Goal: Transaction & Acquisition: Purchase product/service

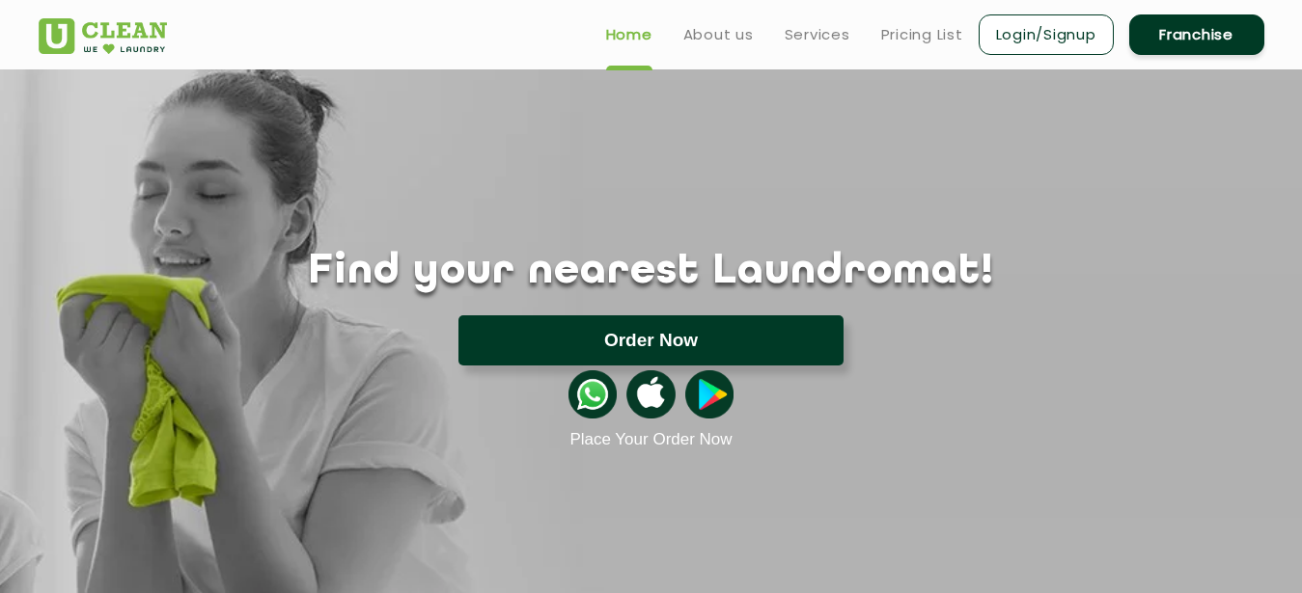
click at [683, 350] on button "Order Now" at bounding box center [650, 341] width 385 height 50
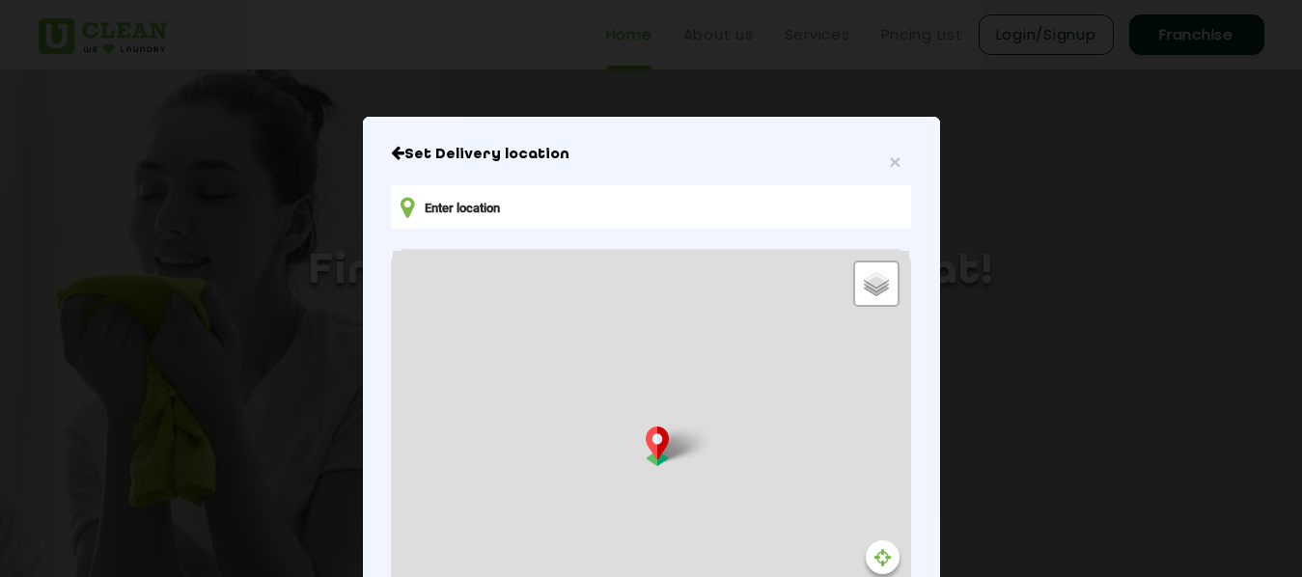
click at [536, 268] on div "Default Satellite + − Leaflet | © OpenStreetMap contributors" at bounding box center [650, 465] width 515 height 429
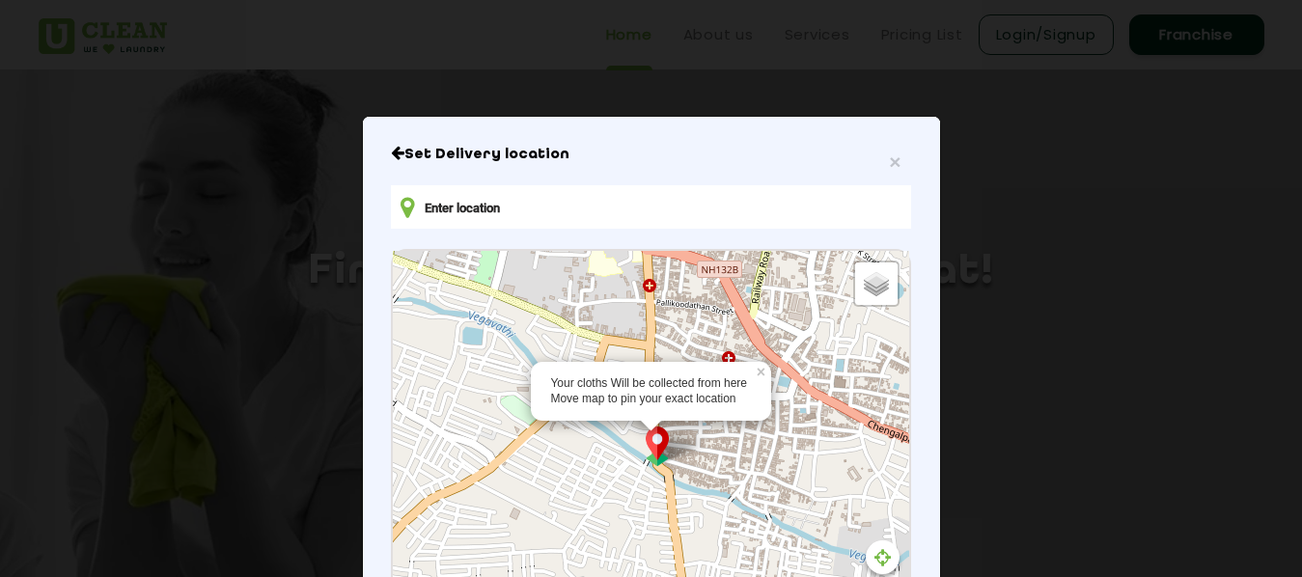
click at [676, 403] on div "Your cloths Will be collected from here Move map to pin your exact location" at bounding box center [651, 391] width 202 height 33
click at [662, 450] on img at bounding box center [657, 446] width 37 height 40
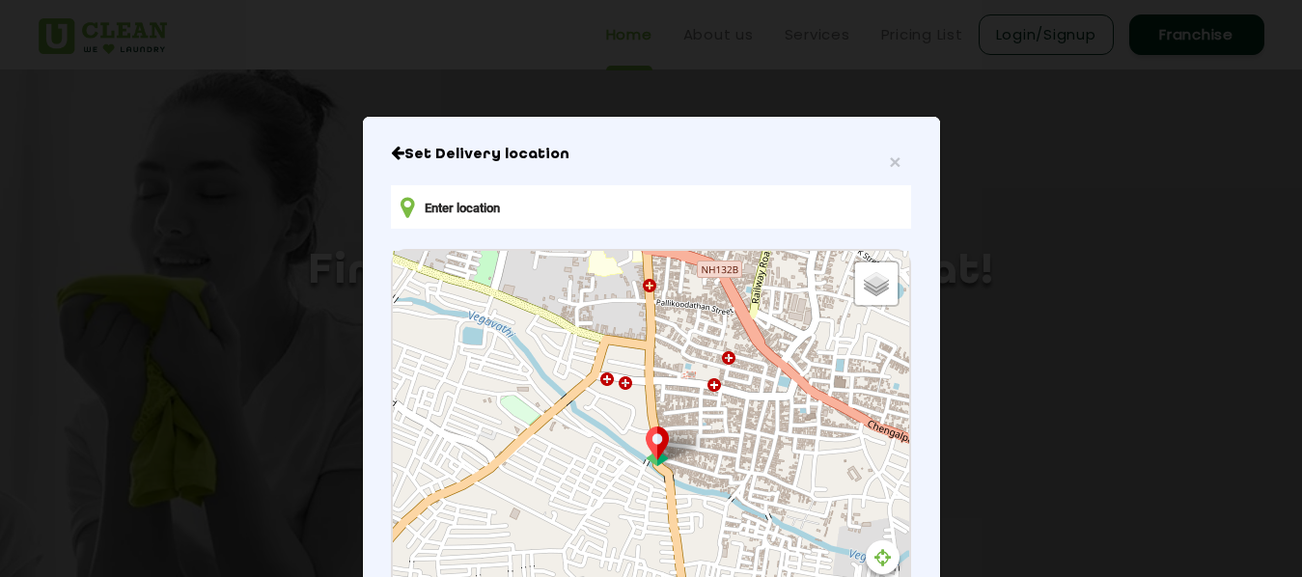
drag, startPoint x: 646, startPoint y: 452, endPoint x: 368, endPoint y: 546, distance: 294.5
click at [368, 546] on div "× Set Delivery location Default Satellite + − Leaflet | © OpenStreetMap contrib…" at bounding box center [651, 471] width 577 height 709
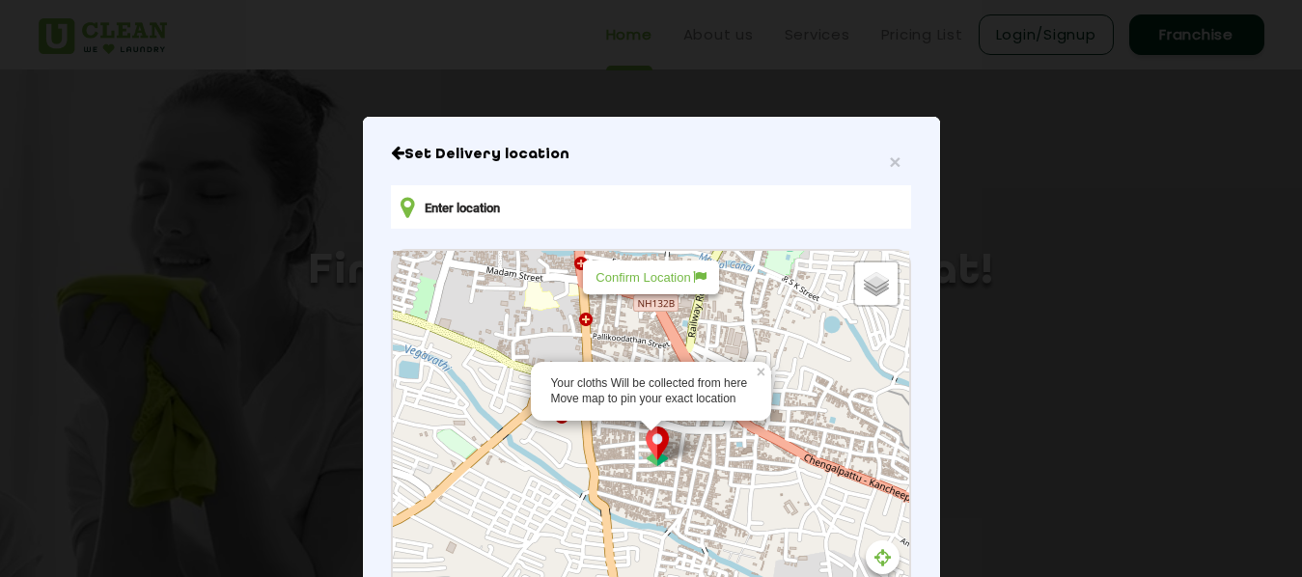
click at [650, 449] on img at bounding box center [657, 446] width 37 height 40
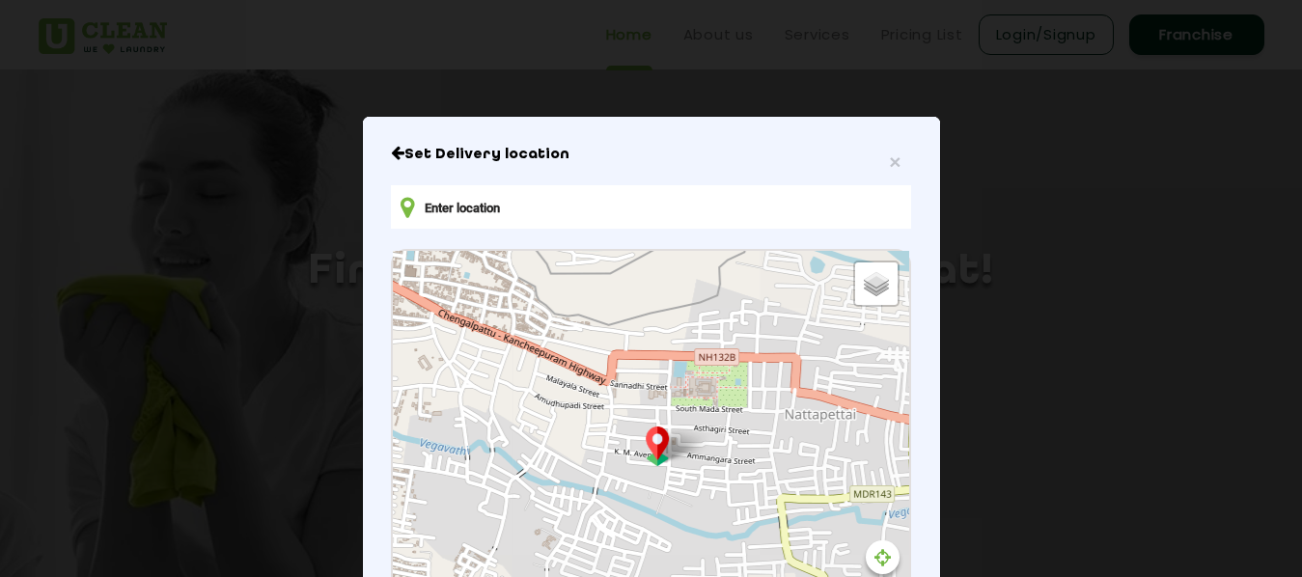
drag, startPoint x: 823, startPoint y: 497, endPoint x: 440, endPoint y: 346, distance: 411.6
click at [440, 346] on div "Default Satellite + − Leaflet | © OpenStreetMap contributors" at bounding box center [650, 465] width 515 height 429
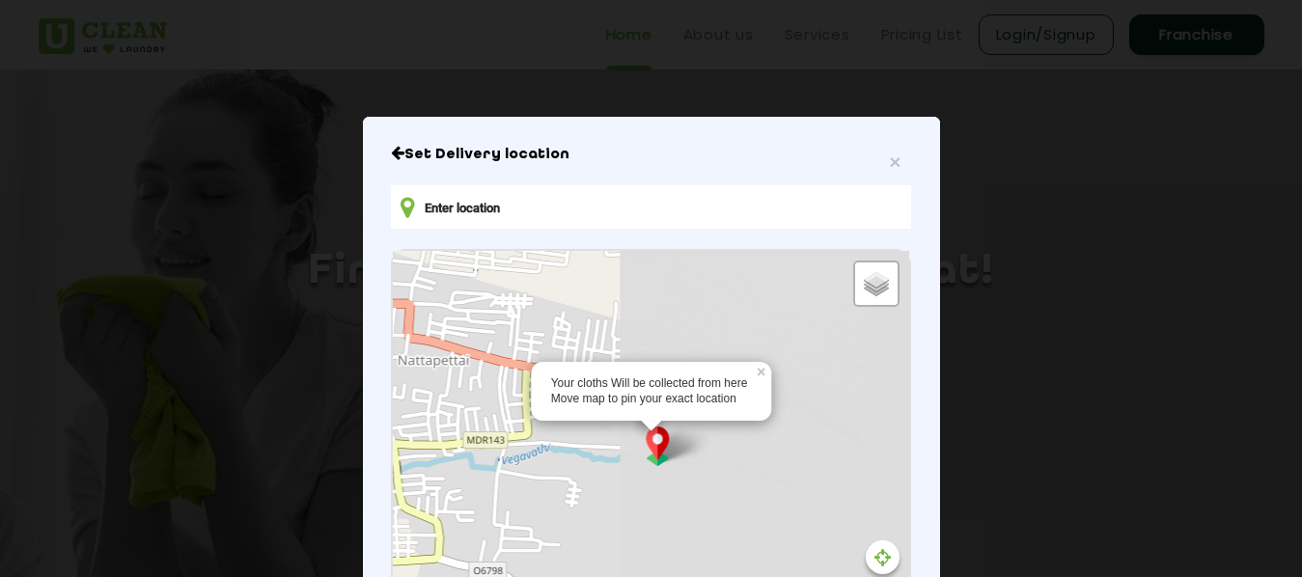
drag, startPoint x: 767, startPoint y: 477, endPoint x: 353, endPoint y: 420, distance: 417.8
click at [393, 420] on div "Your cloths Will be collected from here Move map to pin your exact location × D…" at bounding box center [650, 465] width 515 height 429
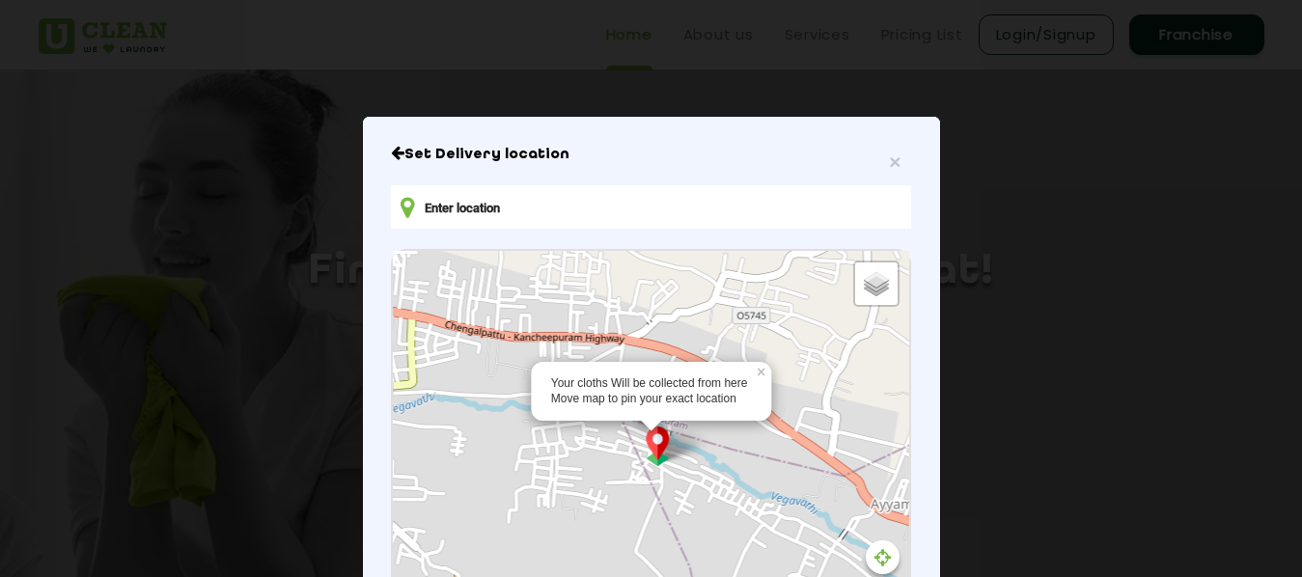
drag, startPoint x: 797, startPoint y: 478, endPoint x: 322, endPoint y: 318, distance: 500.7
click at [393, 318] on div "Your cloths Will be collected from here Move map to pin your exact location × D…" at bounding box center [650, 465] width 515 height 429
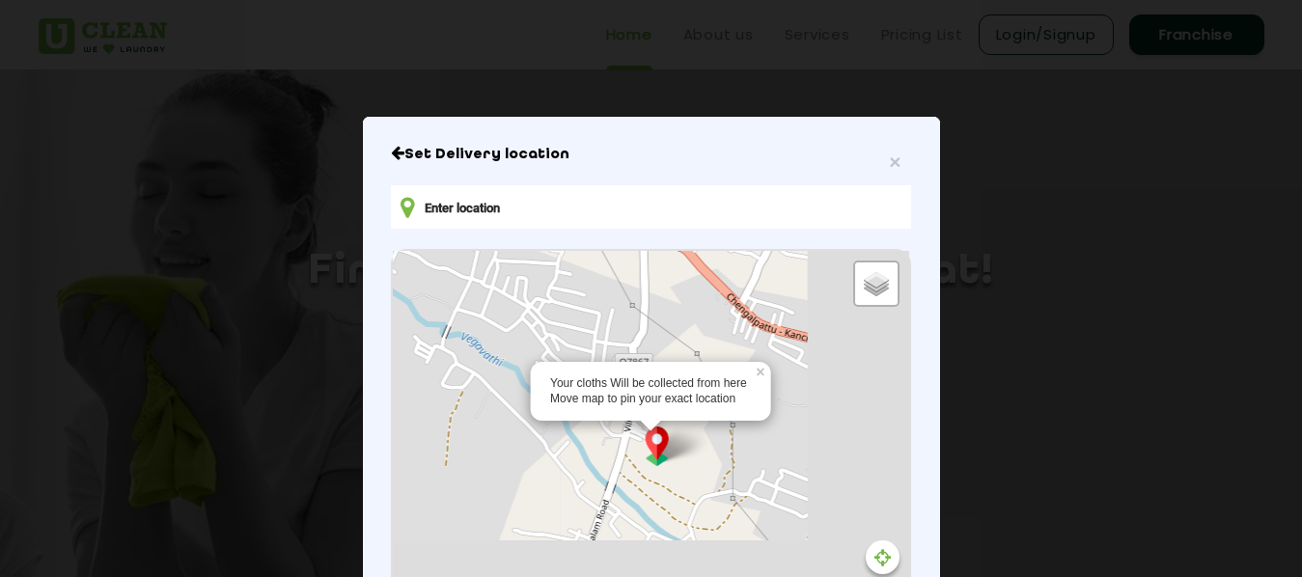
drag, startPoint x: 779, startPoint y: 556, endPoint x: 446, endPoint y: 250, distance: 452.1
click at [446, 251] on div "Your cloths Will be collected from here Move map to pin your exact location × D…" at bounding box center [650, 465] width 515 height 429
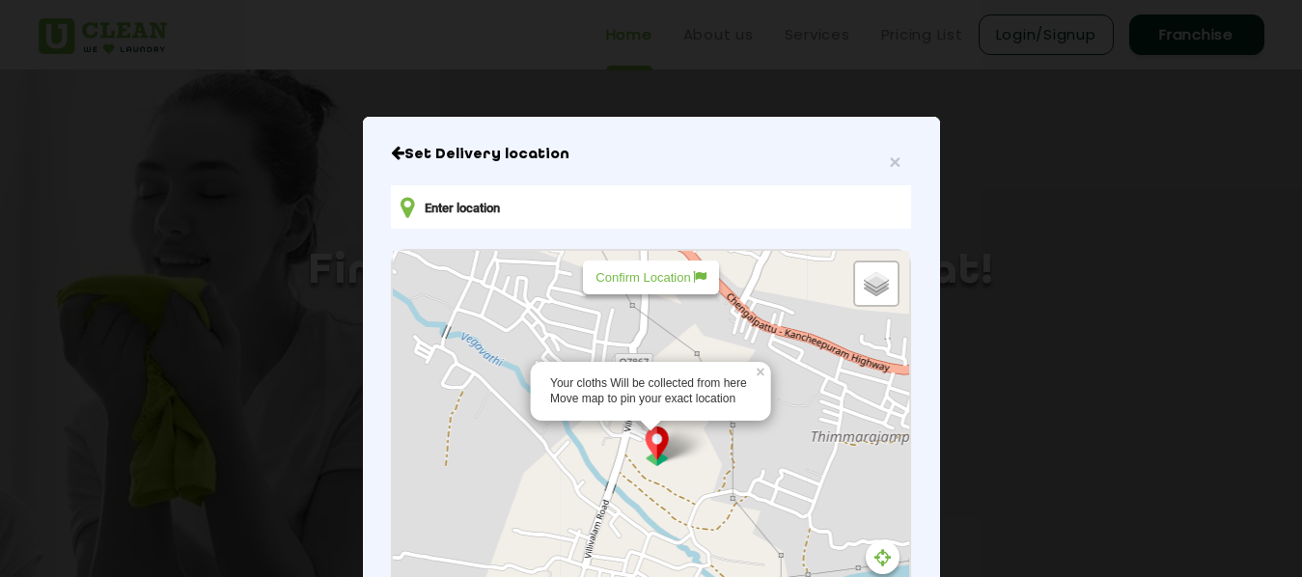
drag, startPoint x: 810, startPoint y: 455, endPoint x: 239, endPoint y: 208, distance: 621.5
click at [393, 251] on div "Your cloths Will be collected from here Move map to pin your exact location × D…" at bounding box center [650, 465] width 515 height 429
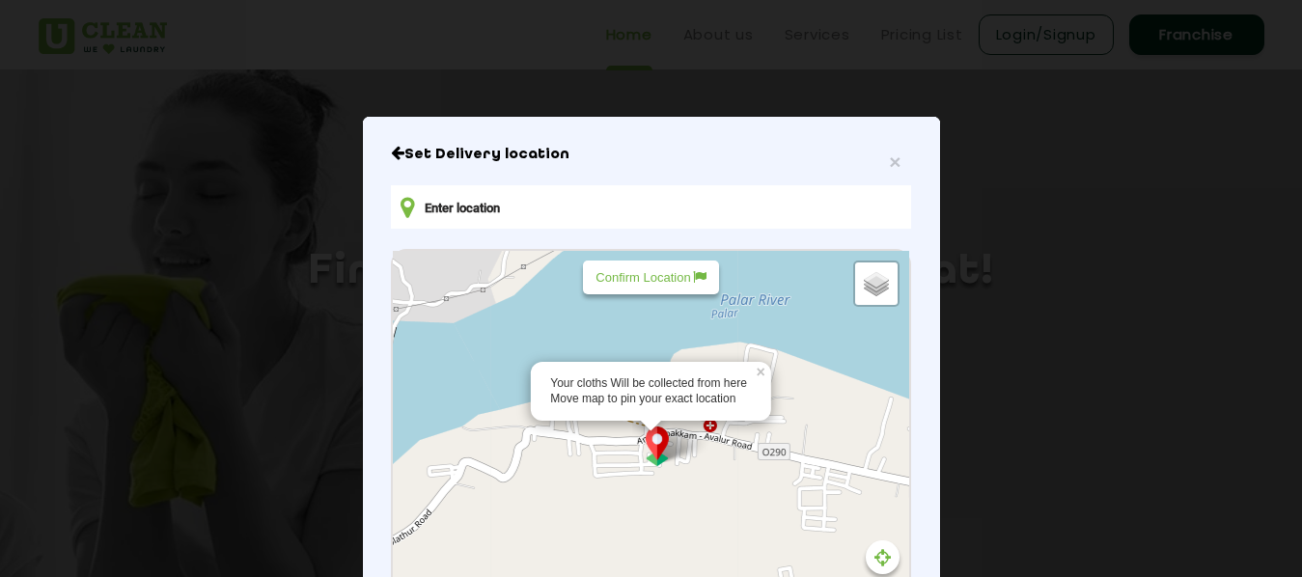
drag, startPoint x: 754, startPoint y: 394, endPoint x: 645, endPoint y: 565, distance: 203.4
click at [645, 565] on div "Your cloths Will be collected from here Move map to pin your exact location × D…" at bounding box center [650, 465] width 515 height 429
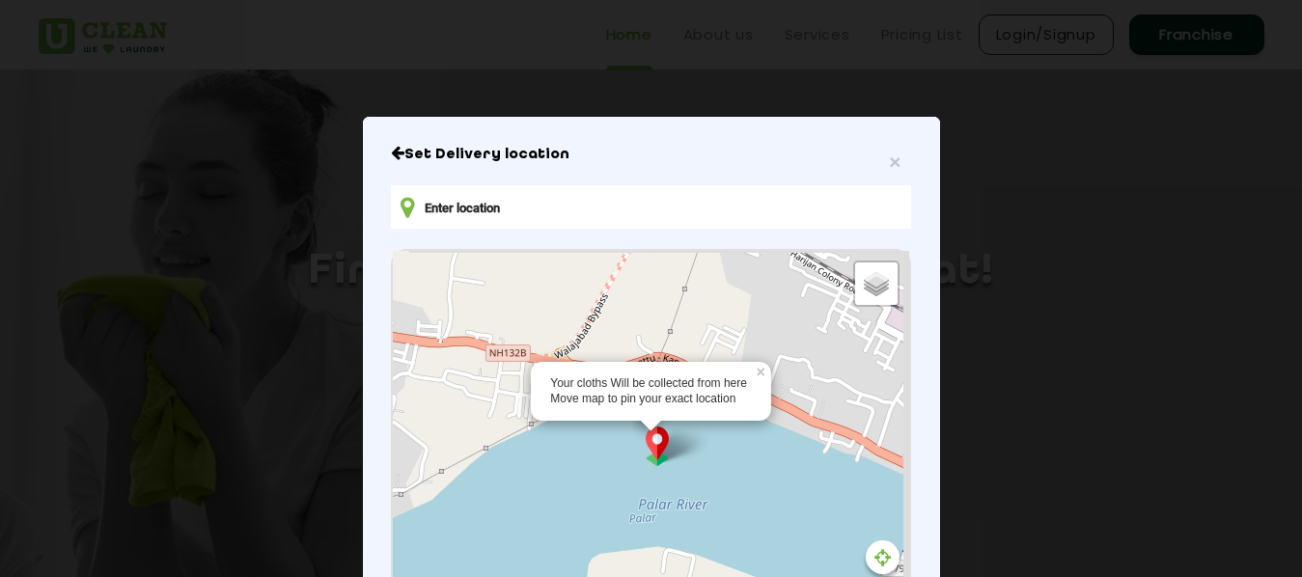
drag, startPoint x: 869, startPoint y: 323, endPoint x: 775, endPoint y: 522, distance: 220.1
click at [784, 536] on div "Your cloths Will be collected from here Move map to pin your exact location × D…" at bounding box center [650, 465] width 515 height 429
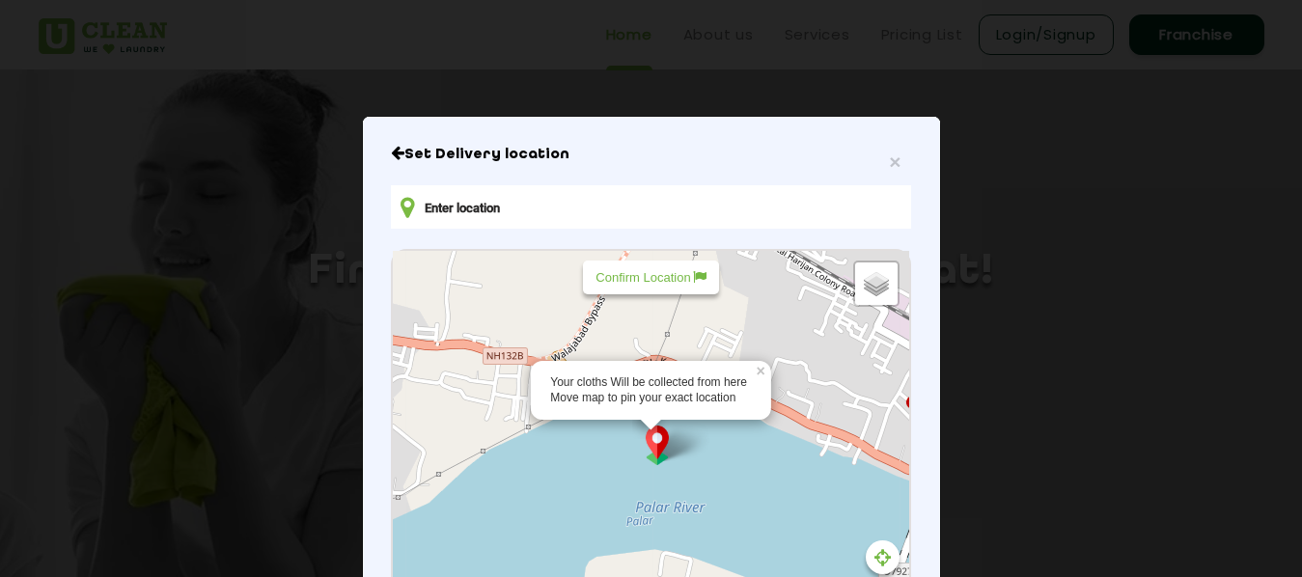
drag, startPoint x: 784, startPoint y: 425, endPoint x: 566, endPoint y: 519, distance: 236.8
click at [574, 530] on div "Your cloths Will be collected from here Move map to pin your exact location × D…" at bounding box center [650, 465] width 515 height 429
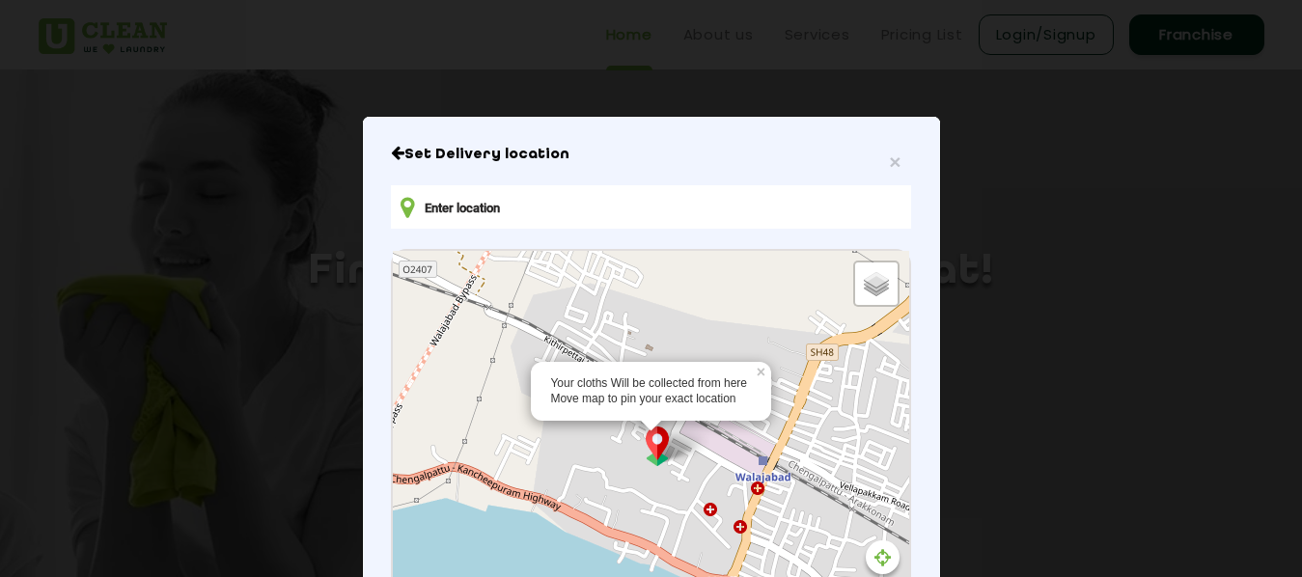
drag, startPoint x: 742, startPoint y: 439, endPoint x: 431, endPoint y: 416, distance: 311.6
click at [432, 423] on div "Your cloths Will be collected from here Move map to pin your exact location × D…" at bounding box center [650, 465] width 515 height 429
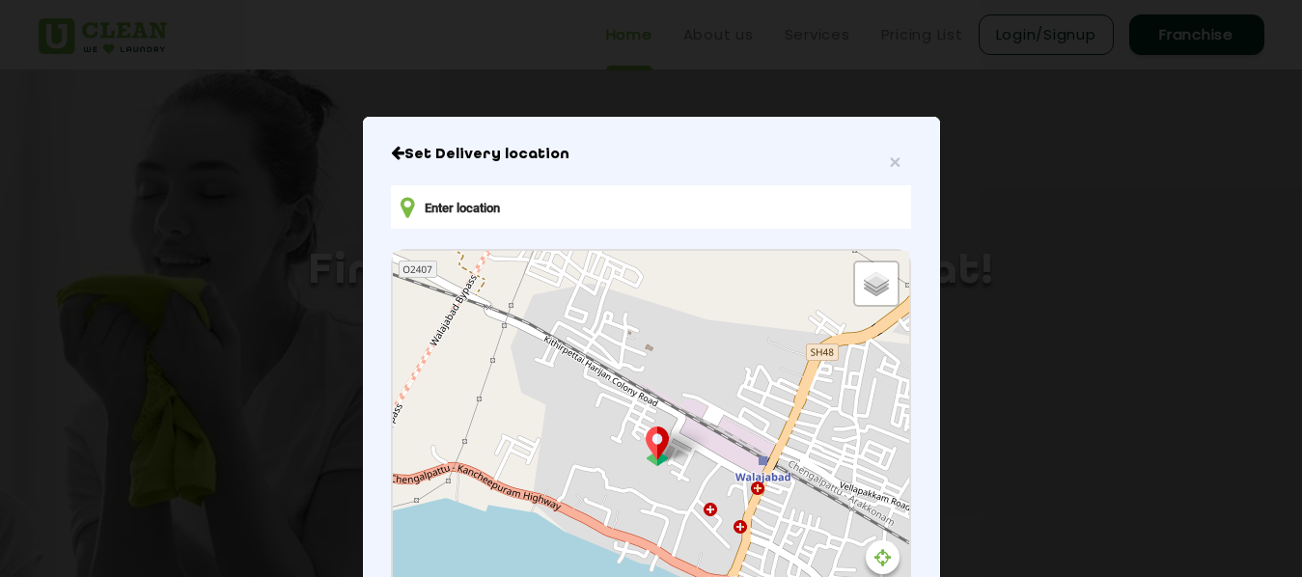
drag, startPoint x: 791, startPoint y: 438, endPoint x: 481, endPoint y: 205, distance: 388.7
click at [481, 251] on div "Default Satellite + − Leaflet | © OpenStreetMap contributors" at bounding box center [650, 465] width 515 height 429
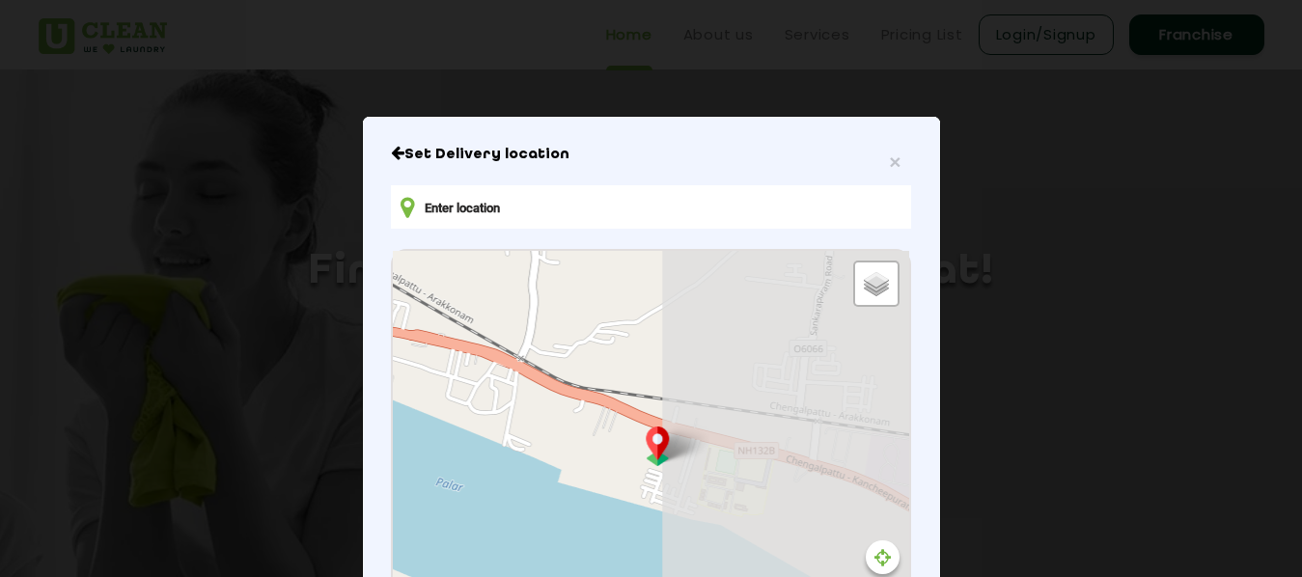
drag, startPoint x: 786, startPoint y: 502, endPoint x: 308, endPoint y: 312, distance: 515.0
click at [393, 312] on div "Default Satellite + − Leaflet | © OpenStreetMap contributors" at bounding box center [650, 465] width 515 height 429
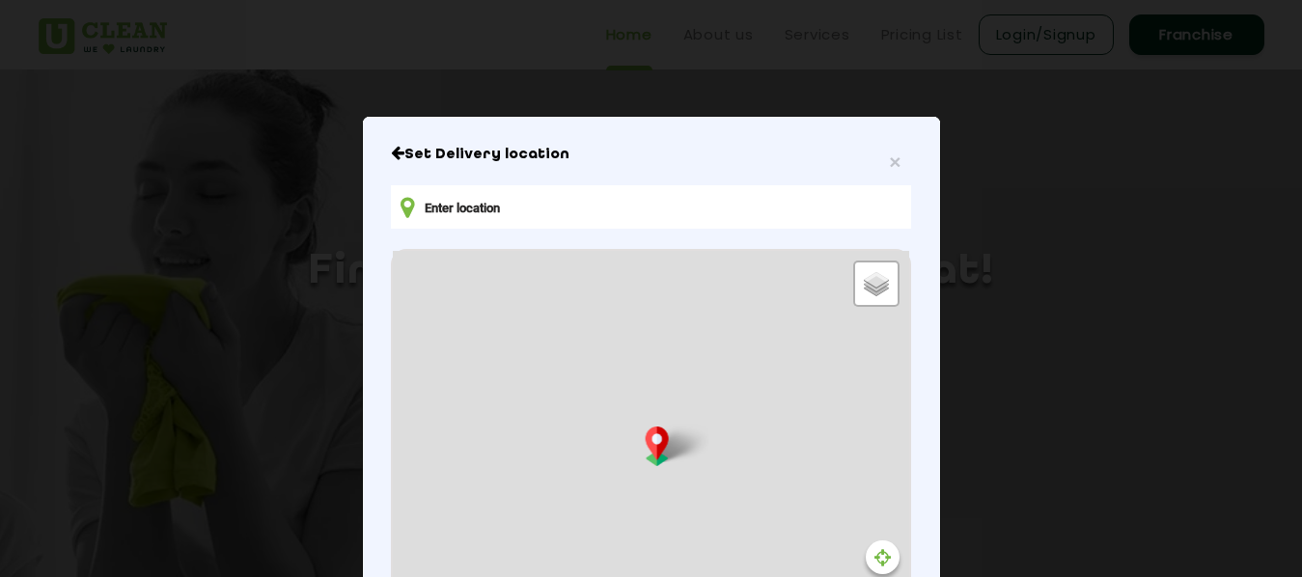
drag, startPoint x: 826, startPoint y: 460, endPoint x: 83, endPoint y: 344, distance: 752.1
click at [393, 344] on div "Default Satellite + − Leaflet | © OpenStreetMap contributors" at bounding box center [650, 465] width 515 height 429
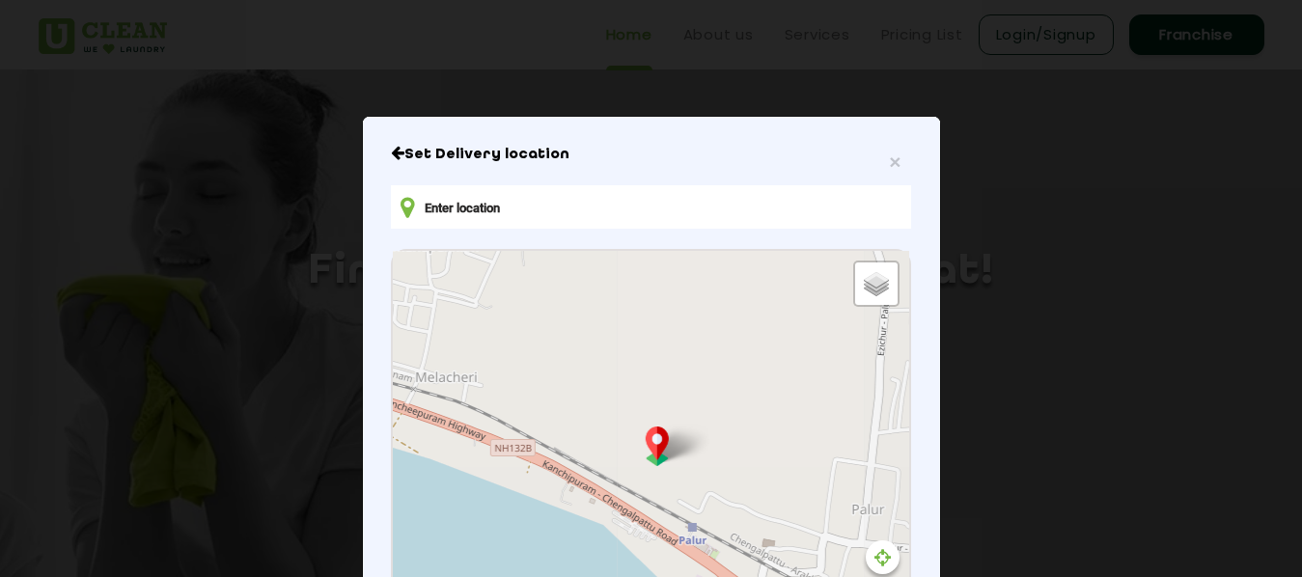
drag, startPoint x: 808, startPoint y: 452, endPoint x: 230, endPoint y: 330, distance: 590.6
click at [393, 330] on div "Default Satellite + − Leaflet | © OpenStreetMap contributors" at bounding box center [650, 465] width 515 height 429
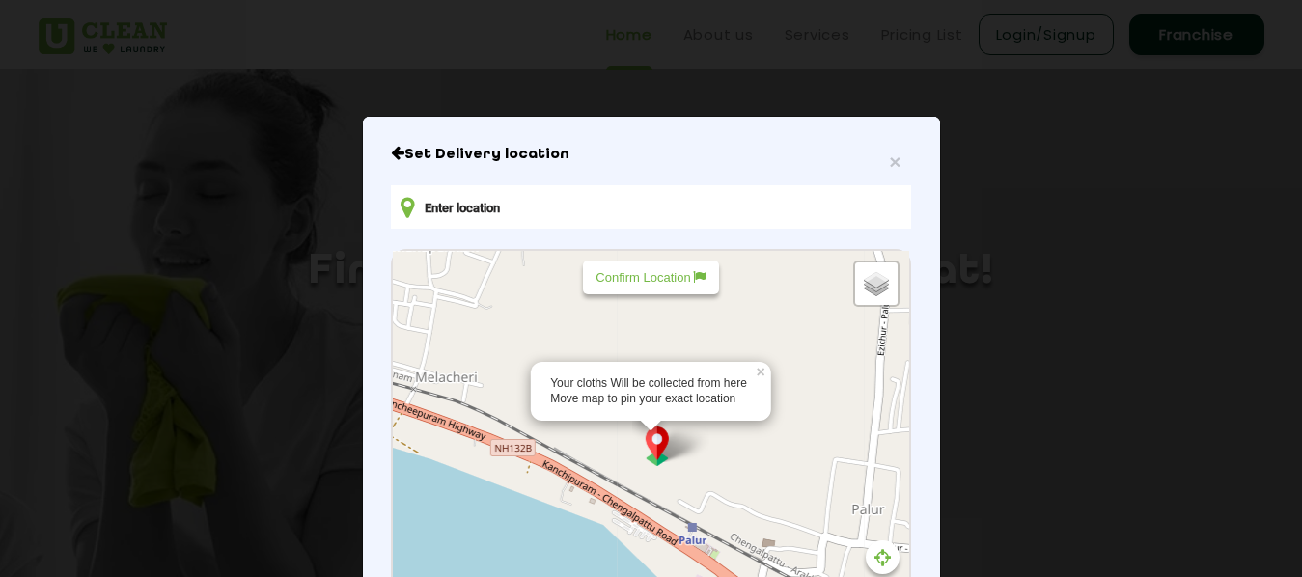
click at [659, 427] on div "Your cloths Will be collected from here Move map to pin your exact location × D…" at bounding box center [650, 465] width 515 height 429
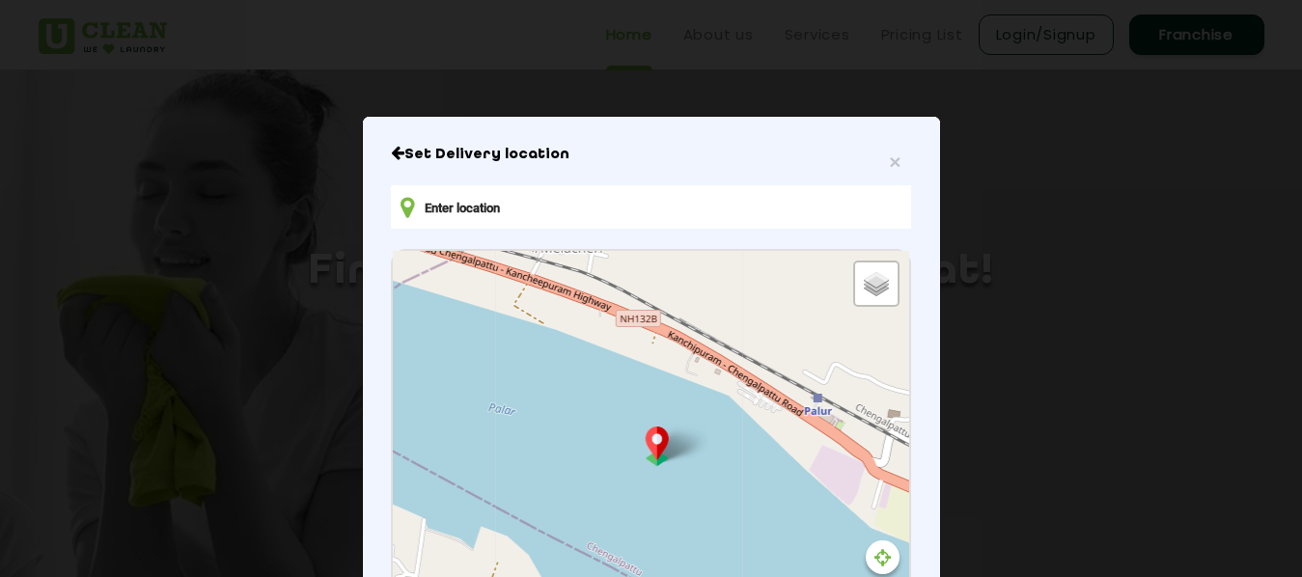
drag, startPoint x: 516, startPoint y: 450, endPoint x: 659, endPoint y: 303, distance: 204.7
click at [659, 303] on div "Default Satellite + − Leaflet | © OpenStreetMap contributors" at bounding box center [650, 465] width 515 height 429
drag, startPoint x: 647, startPoint y: 494, endPoint x: 616, endPoint y: 335, distance: 162.4
click at [622, 344] on div "Default Satellite + − Leaflet | © OpenStreetMap contributors" at bounding box center [650, 465] width 515 height 429
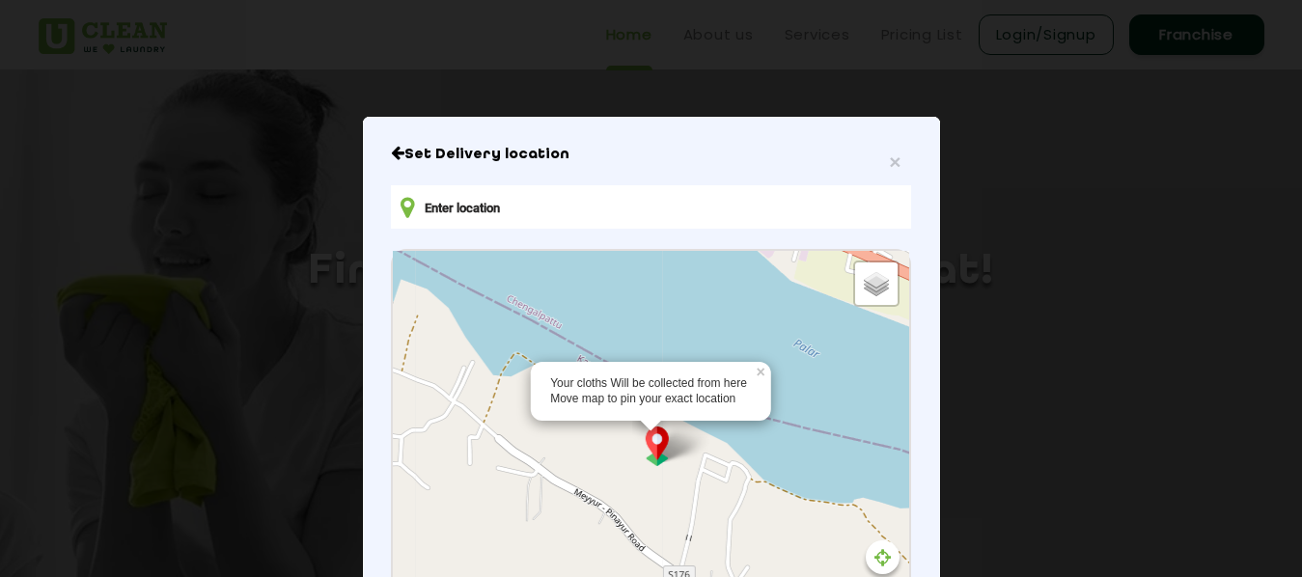
drag, startPoint x: 748, startPoint y: 469, endPoint x: 514, endPoint y: 293, distance: 292.2
click at [505, 265] on div "Your cloths Will be collected from here Move map to pin your exact location × D…" at bounding box center [650, 465] width 515 height 429
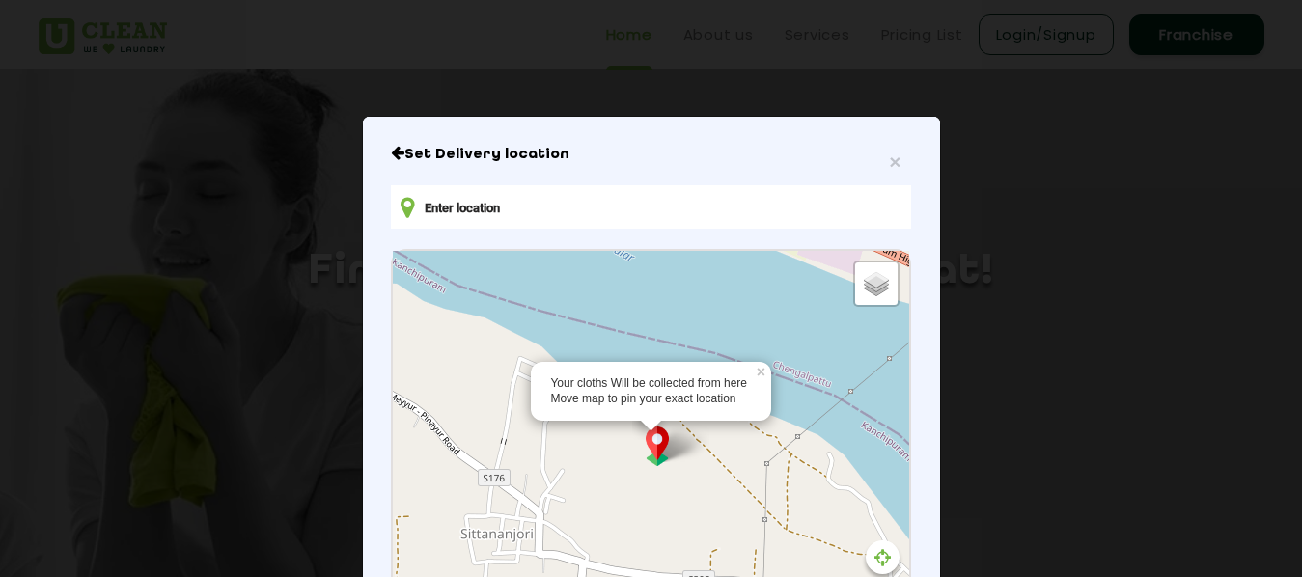
drag, startPoint x: 699, startPoint y: 479, endPoint x: 173, endPoint y: 239, distance: 577.8
click at [393, 251] on div "Your cloths Will be collected from here Move map to pin your exact location × D…" at bounding box center [650, 465] width 515 height 429
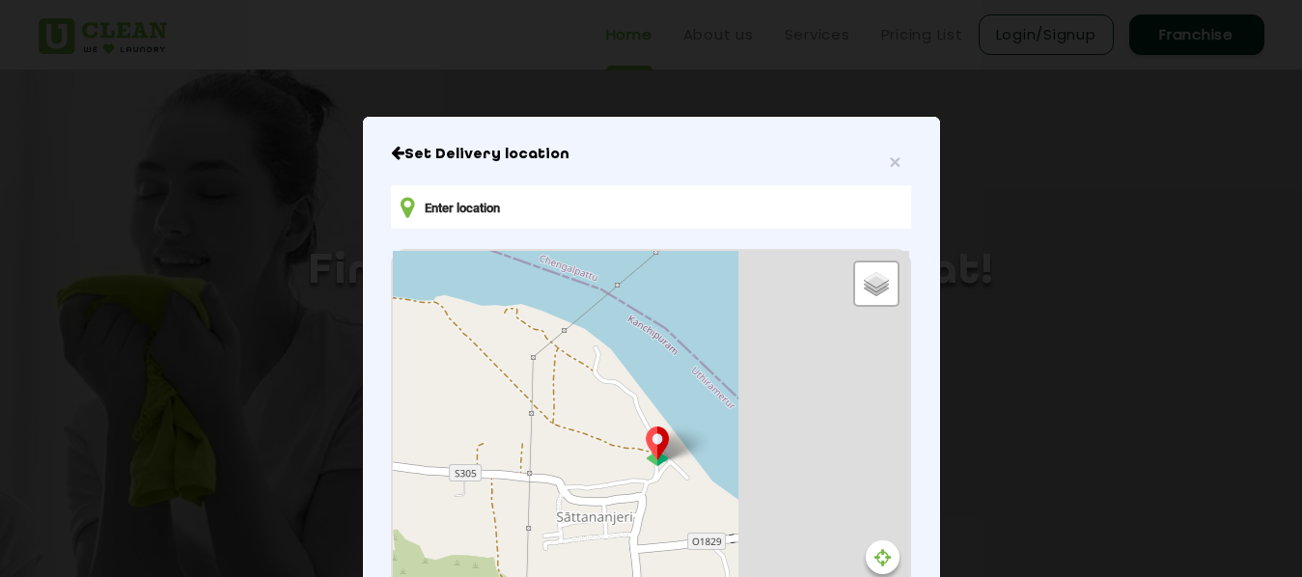
drag, startPoint x: 610, startPoint y: 460, endPoint x: 369, endPoint y: 350, distance: 265.1
click at [393, 350] on div "Default Satellite + − Leaflet | © OpenStreetMap contributors" at bounding box center [650, 465] width 515 height 429
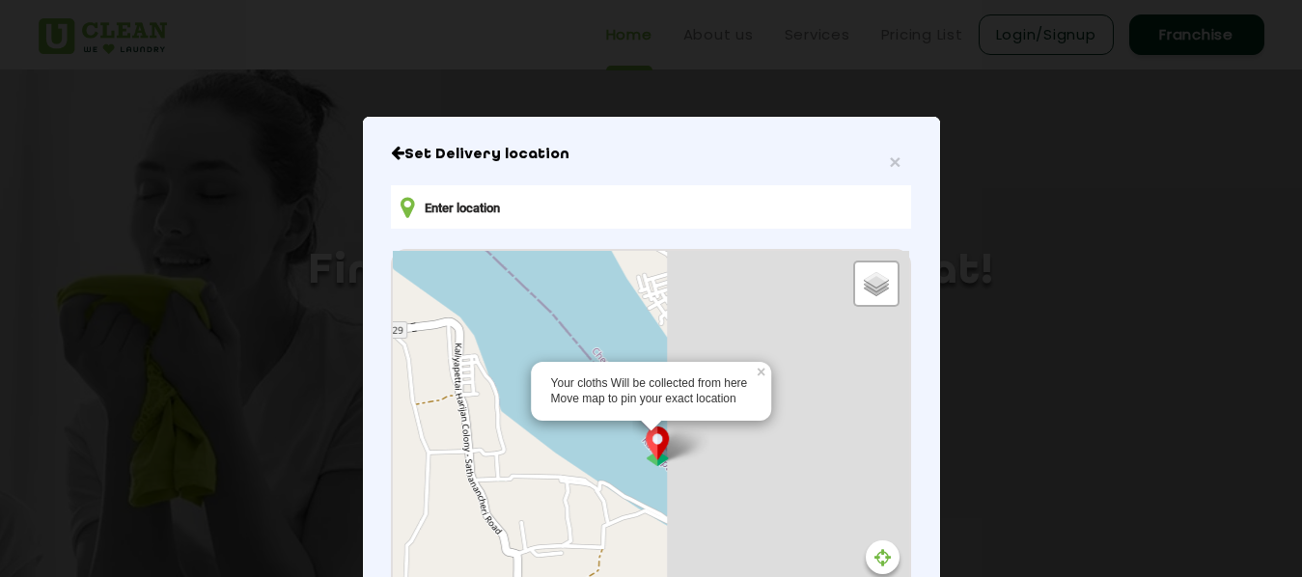
drag, startPoint x: 644, startPoint y: 467, endPoint x: 300, endPoint y: 223, distance: 421.4
click at [300, 223] on div "× Set Delivery location Your cloths Will be collected from here Move map to pin…" at bounding box center [651, 288] width 1302 height 577
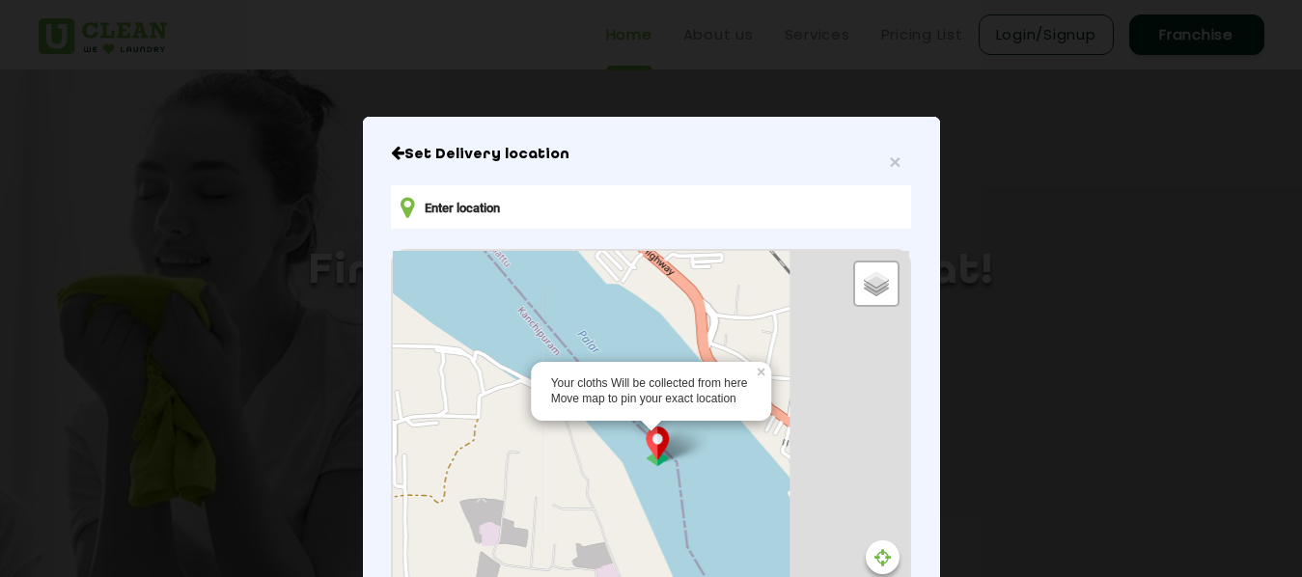
drag, startPoint x: 699, startPoint y: 388, endPoint x: 603, endPoint y: 316, distance: 119.8
click at [603, 316] on div "Your cloths Will be collected from here Move map to pin your exact location × D…" at bounding box center [650, 465] width 515 height 429
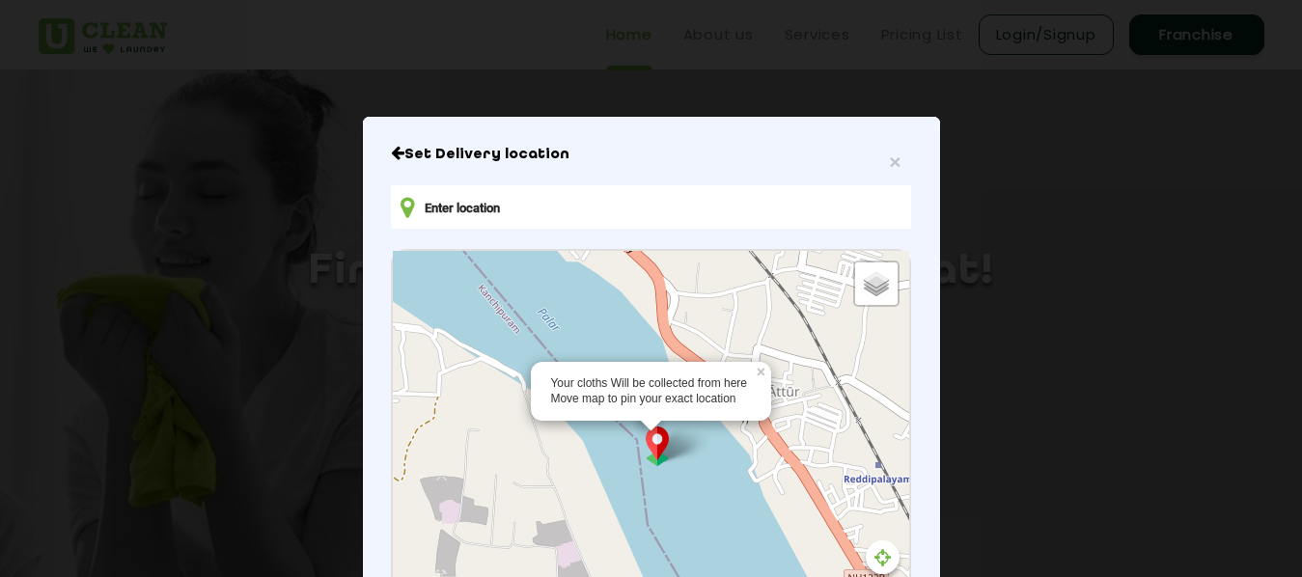
drag, startPoint x: 675, startPoint y: 543, endPoint x: 532, endPoint y: 306, distance: 277.5
click at [532, 306] on div "Your cloths Will be collected from here Move map to pin your exact location × D…" at bounding box center [650, 465] width 515 height 429
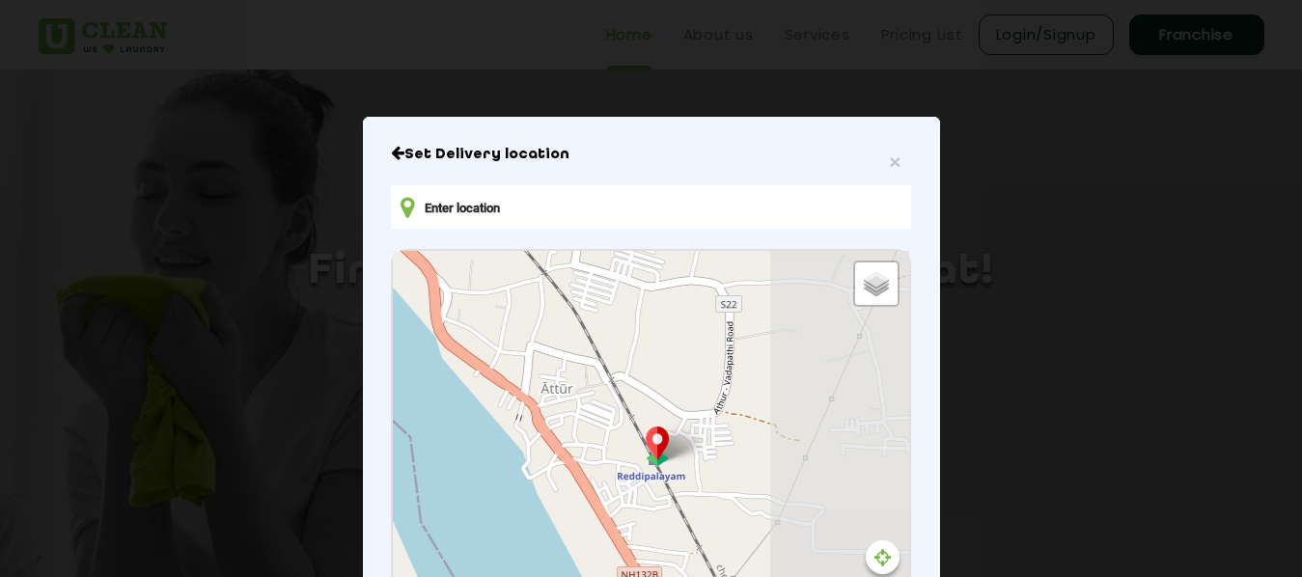
drag, startPoint x: 850, startPoint y: 494, endPoint x: 619, endPoint y: 490, distance: 231.6
click at [619, 490] on div "Default Satellite + − Leaflet | © OpenStreetMap contributors" at bounding box center [650, 465] width 515 height 429
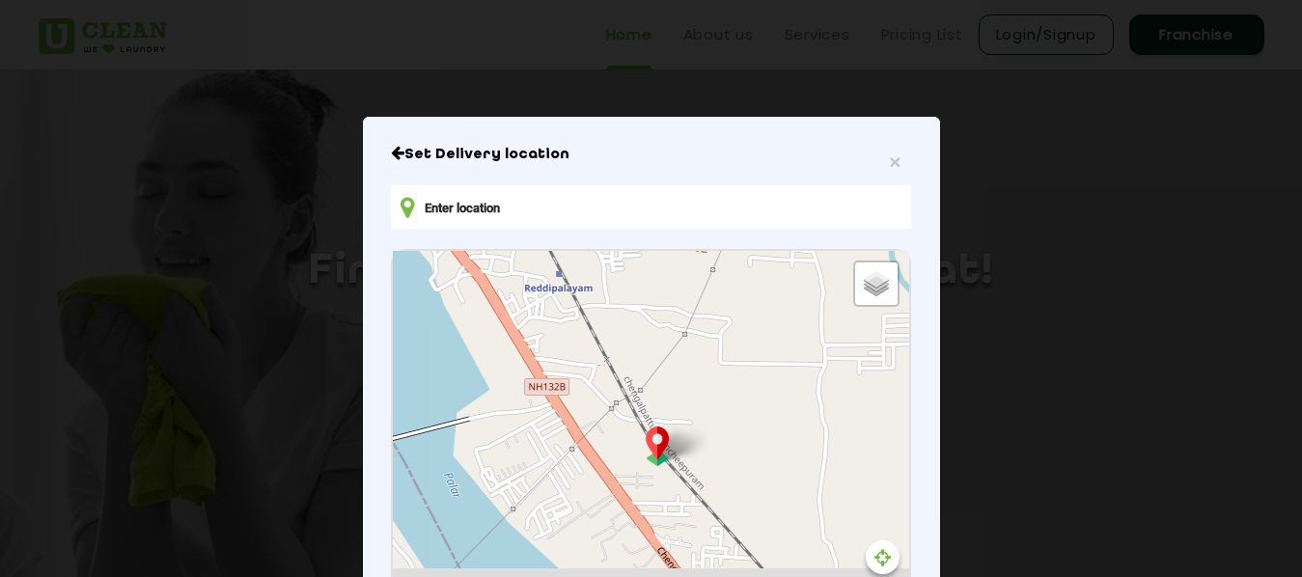
drag, startPoint x: 683, startPoint y: 471, endPoint x: 587, endPoint y: 301, distance: 195.3
click at [592, 313] on div "Default Satellite + − Leaflet | © OpenStreetMap contributors" at bounding box center [650, 465] width 515 height 429
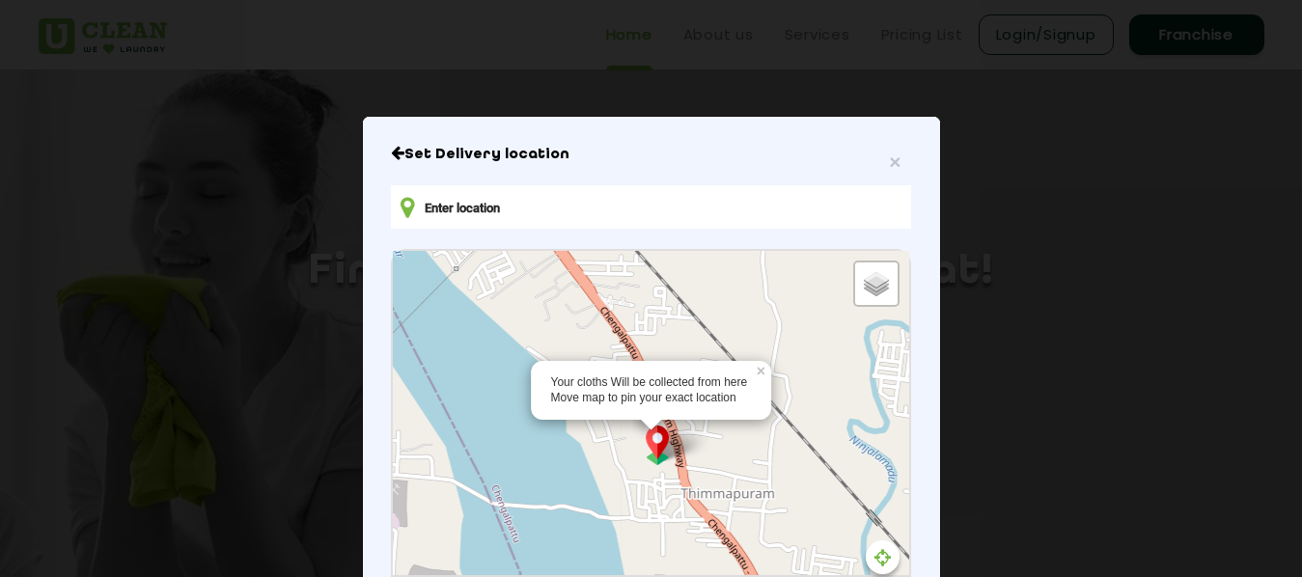
drag, startPoint x: 696, startPoint y: 523, endPoint x: 654, endPoint y: 295, distance: 231.5
click at [654, 295] on div "Your cloths Will be collected from here Move map to pin your exact location × D…" at bounding box center [650, 465] width 515 height 429
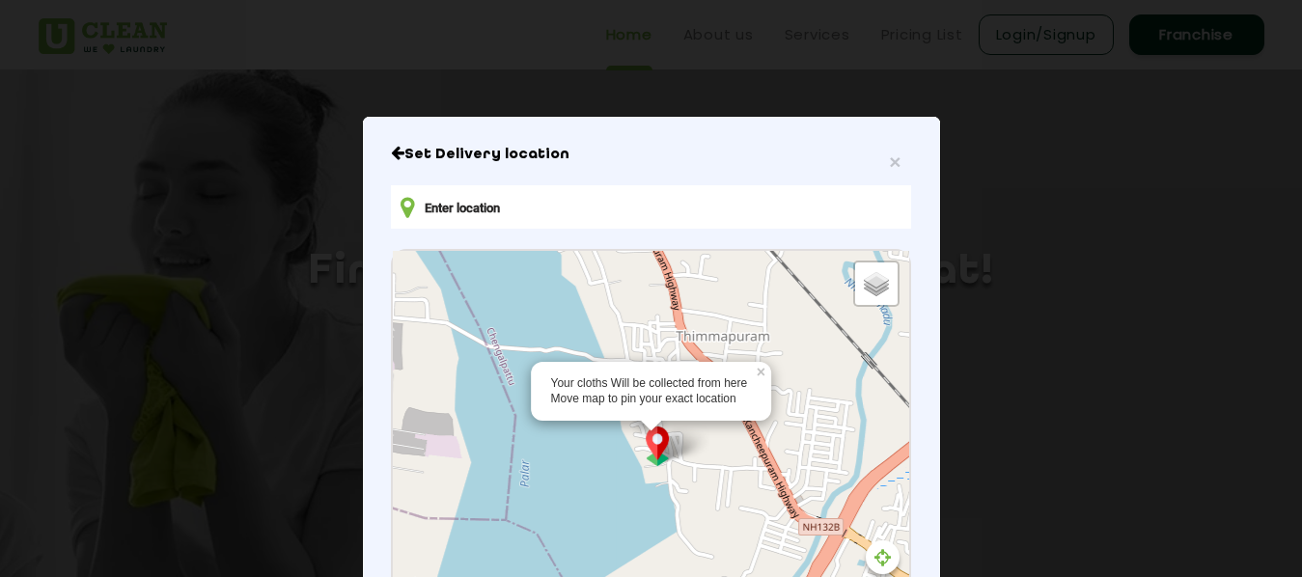
drag, startPoint x: 732, startPoint y: 494, endPoint x: 720, endPoint y: 254, distance: 240.6
click at [720, 254] on div "Your cloths Will be collected from here Move map to pin your exact location × D…" at bounding box center [650, 465] width 515 height 429
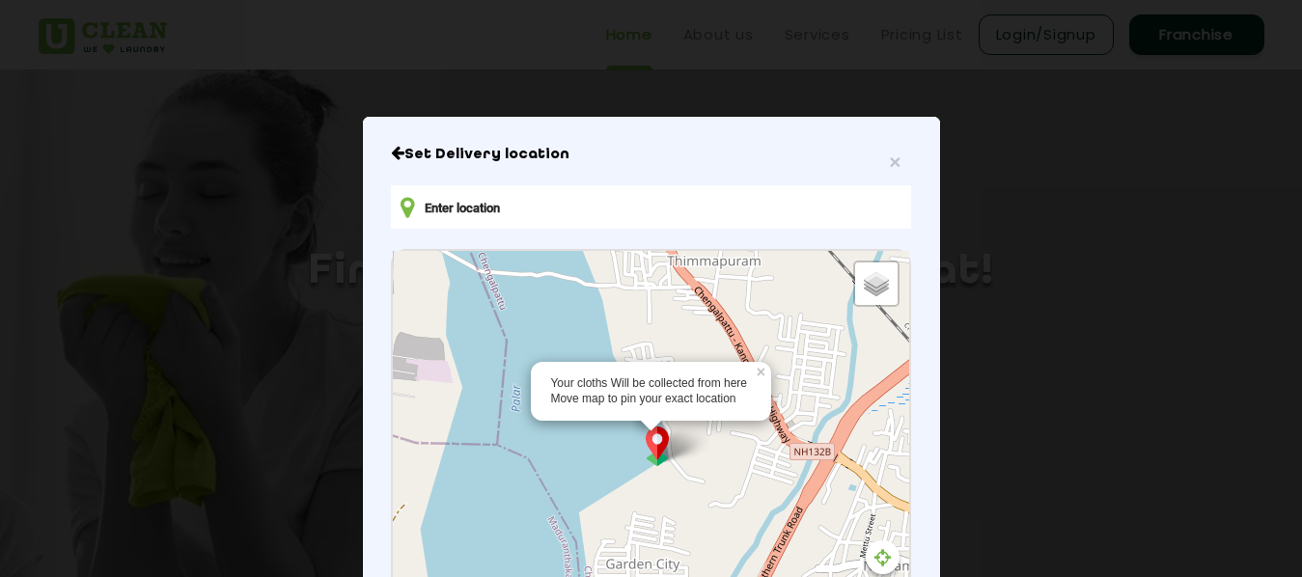
drag, startPoint x: 726, startPoint y: 547, endPoint x: 633, endPoint y: 383, distance: 188.4
click at [634, 384] on div "Your cloths Will be collected from here Move map to pin your exact location × D…" at bounding box center [650, 465] width 515 height 429
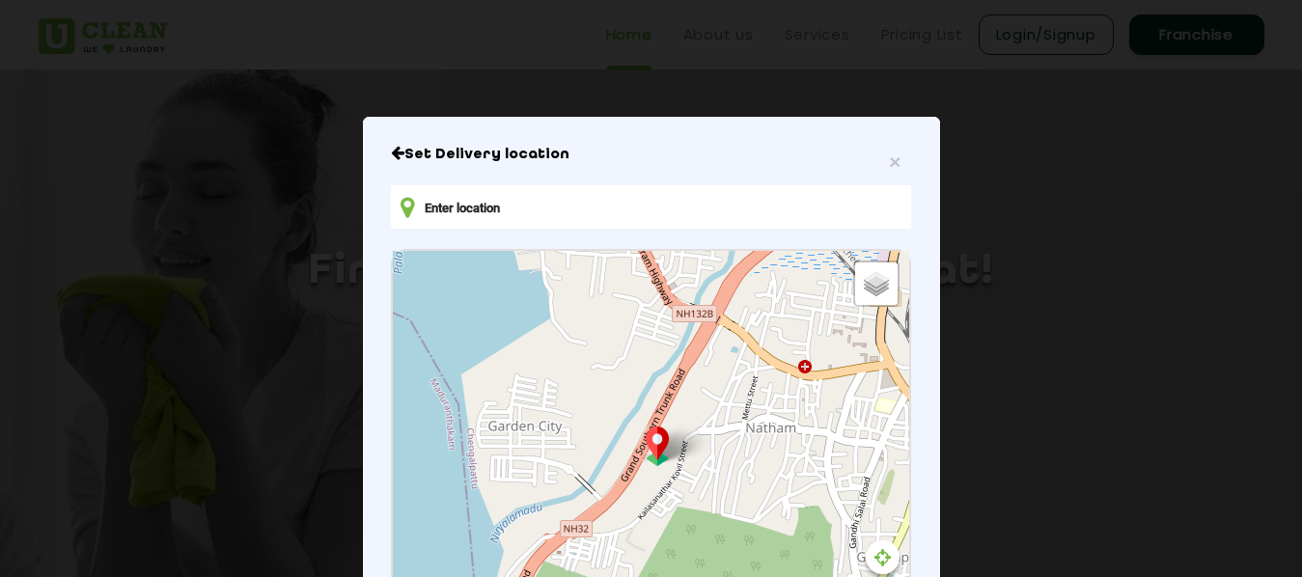
drag, startPoint x: 789, startPoint y: 507, endPoint x: 637, endPoint y: 312, distance: 247.5
click at [637, 312] on div "Default Satellite + − Leaflet | © OpenStreetMap contributors" at bounding box center [650, 465] width 515 height 429
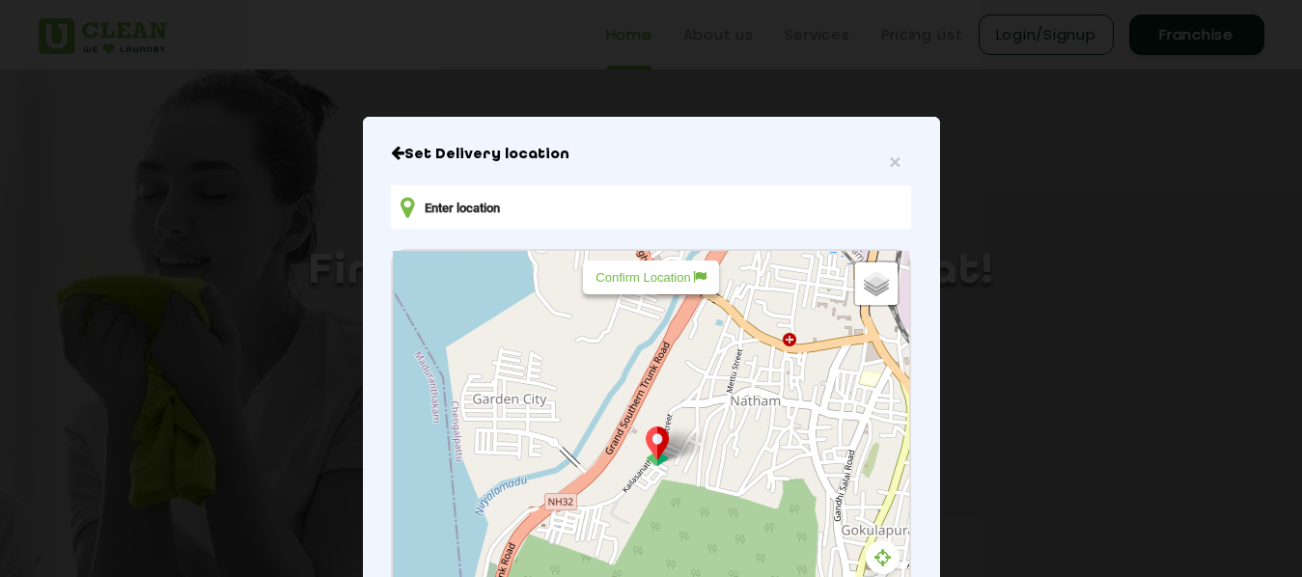
click at [876, 567] on icon at bounding box center [882, 557] width 16 height 19
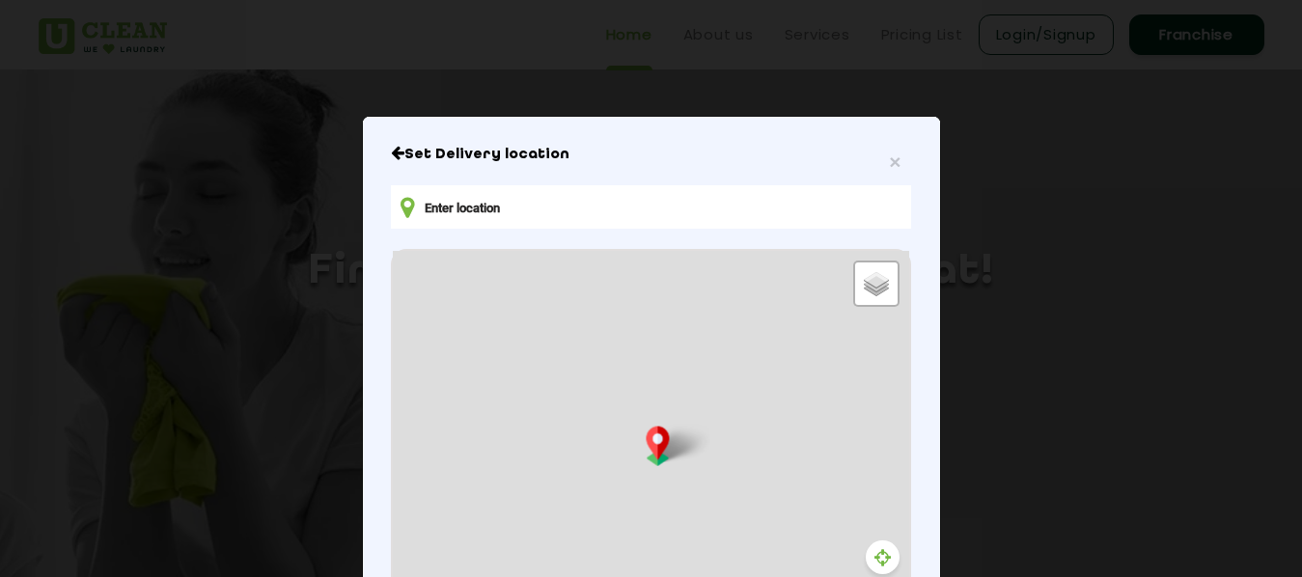
type input "[STREET_ADDRESS][PERSON_NAME]"
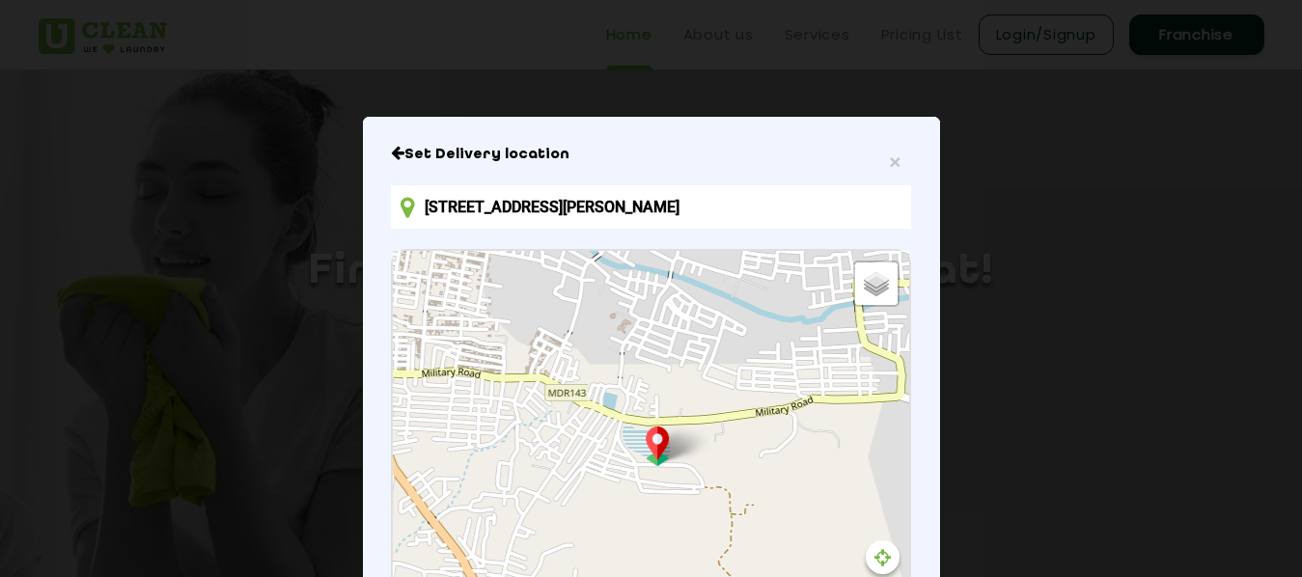
drag, startPoint x: 827, startPoint y: 517, endPoint x: 465, endPoint y: 177, distance: 496.9
click at [462, 251] on div "Default Satellite + − Leaflet | © OpenStreetMap contributors" at bounding box center [650, 465] width 515 height 429
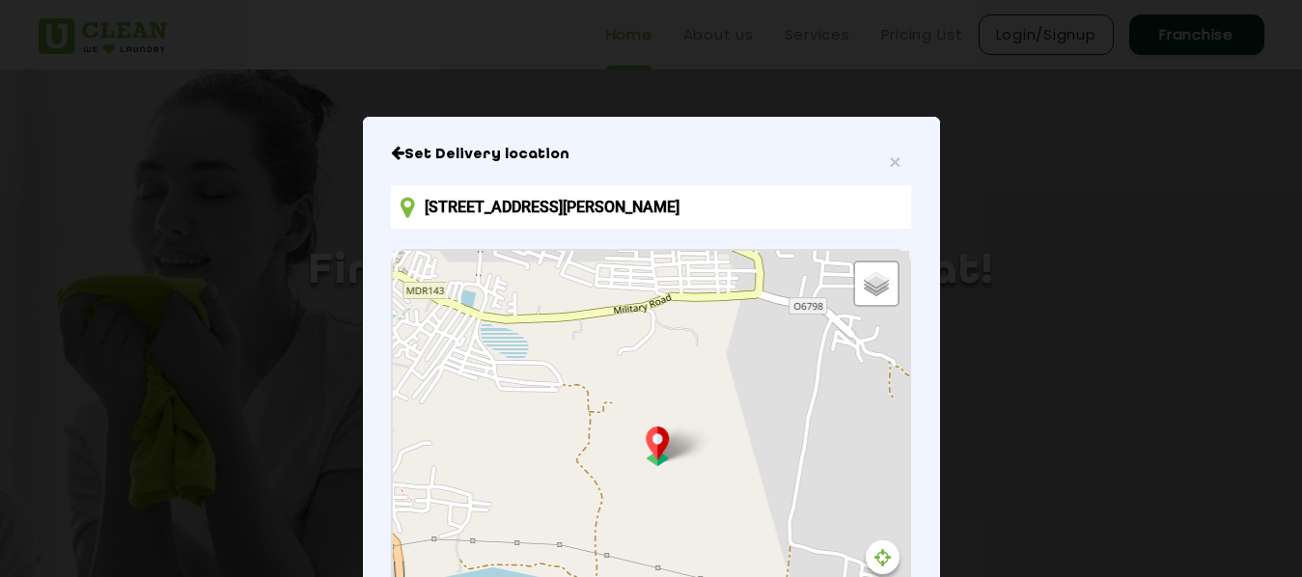
drag, startPoint x: 885, startPoint y: 500, endPoint x: 452, endPoint y: 234, distance: 508.0
click at [452, 251] on div "Default Satellite + − Leaflet | © OpenStreetMap contributors" at bounding box center [650, 465] width 515 height 429
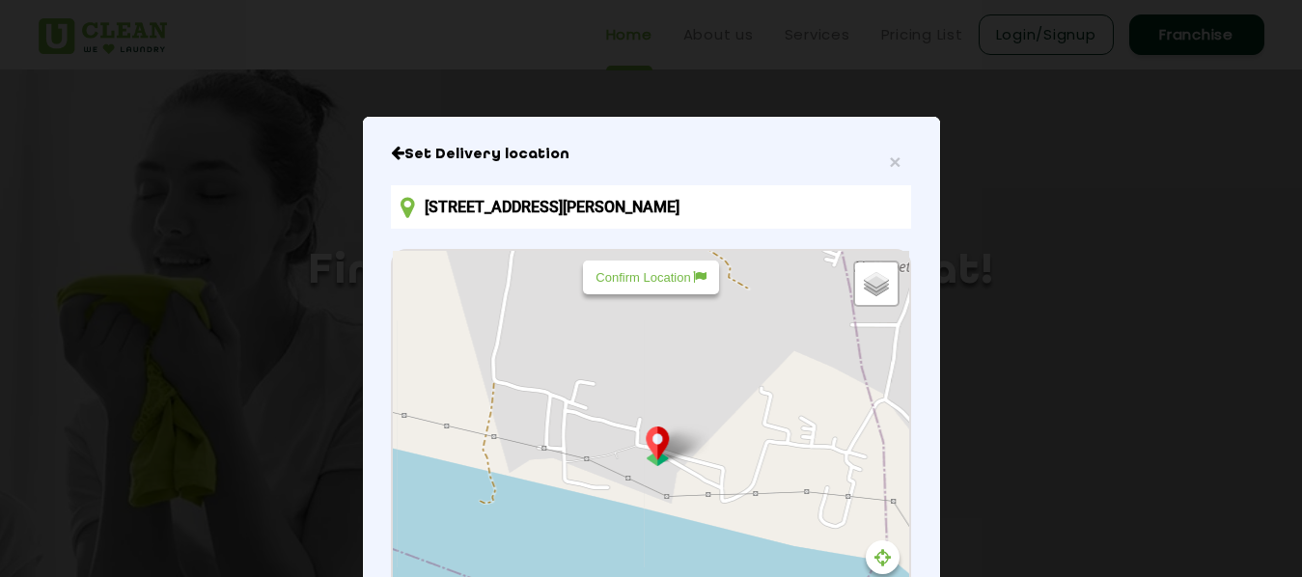
drag
click at [518, 258] on div "Default Satellite + − Leaflet | © OpenStreetMap contributors" at bounding box center [650, 465] width 515 height 429
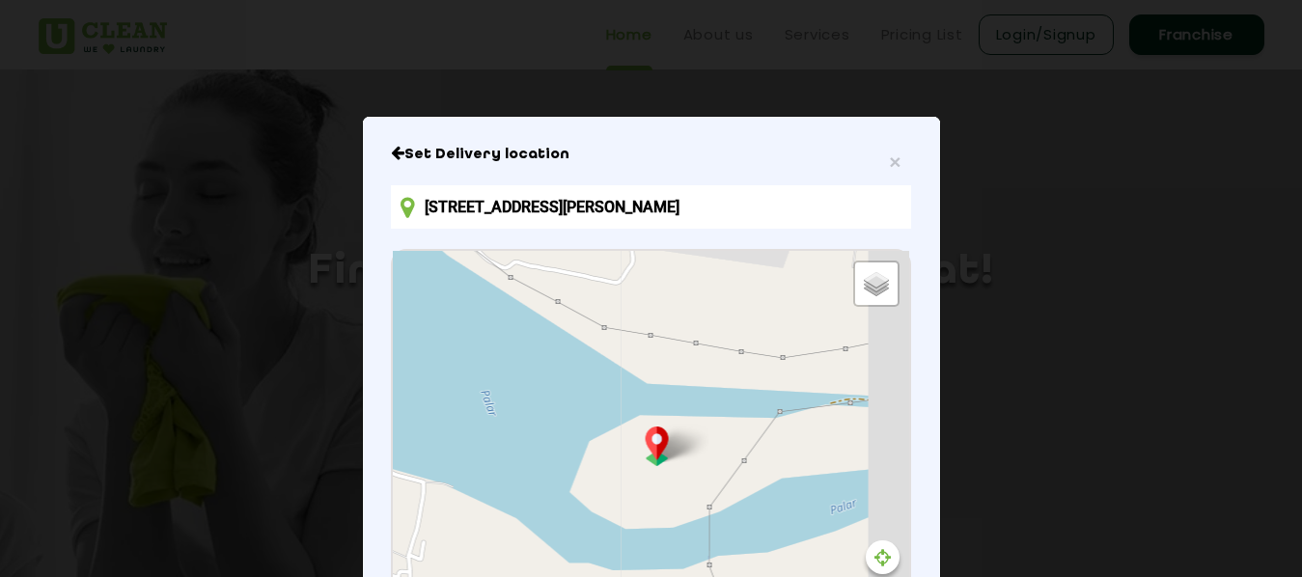
click at [471, 291] on div "Default Satellite + − Leaflet | © OpenStreetMap contributors" at bounding box center [650, 465] width 515 height 429
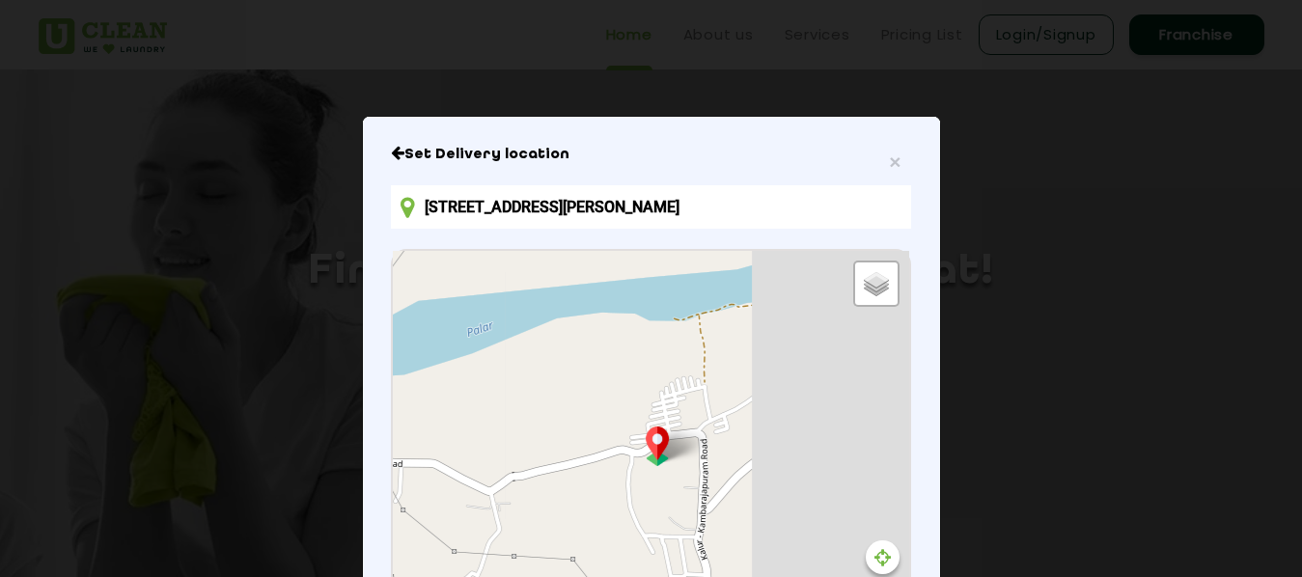
click at [441, 277] on div "Default Satellite + − Leaflet | © OpenStreetMap contributors" at bounding box center [650, 465] width 515 height 429
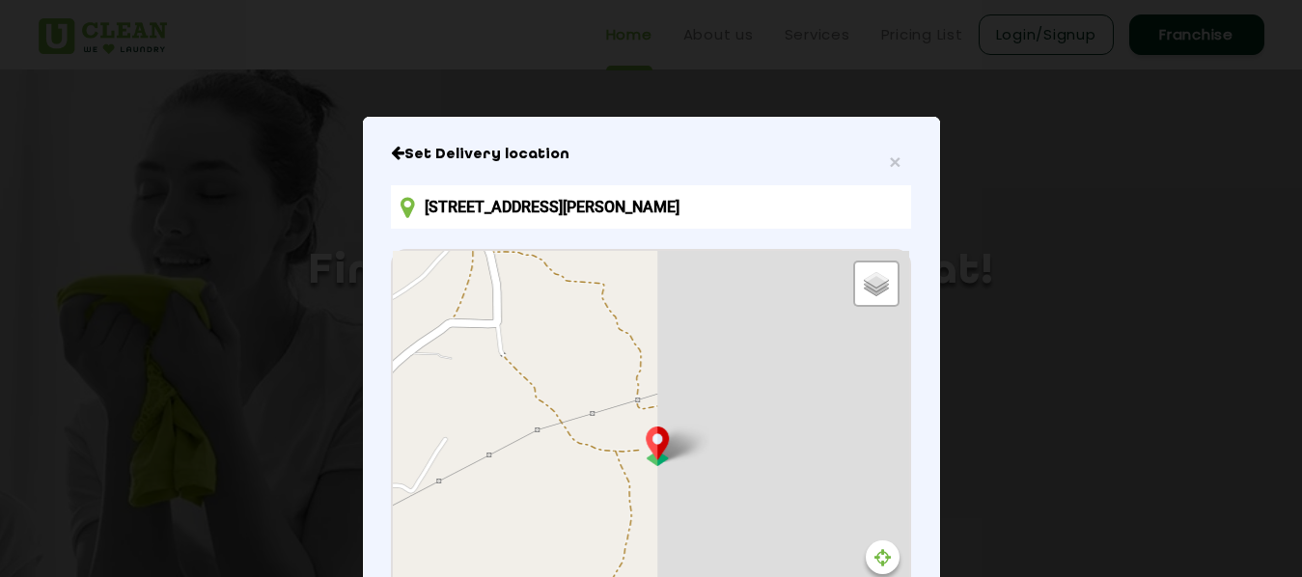
click at [438, 319] on div "Default Satellite + − Leaflet | © OpenStreetMap contributors" at bounding box center [650, 465] width 515 height 429
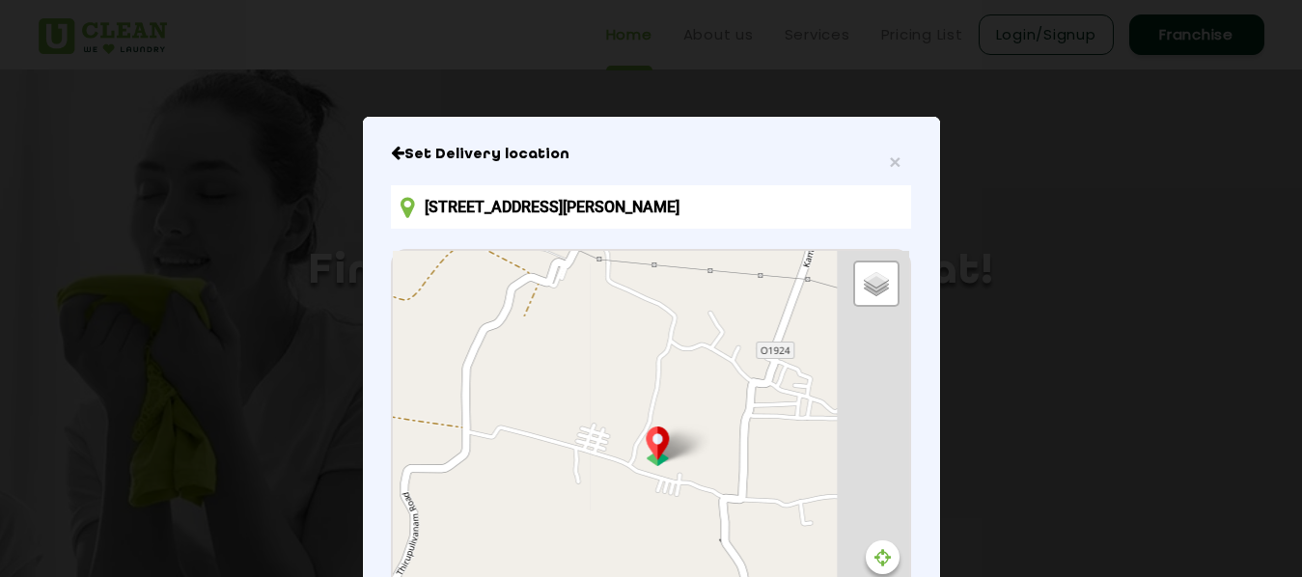
click at [420, 291] on div "Default Satellite + − Leaflet | © OpenStreetMap contributors" at bounding box center [650, 465] width 515 height 429
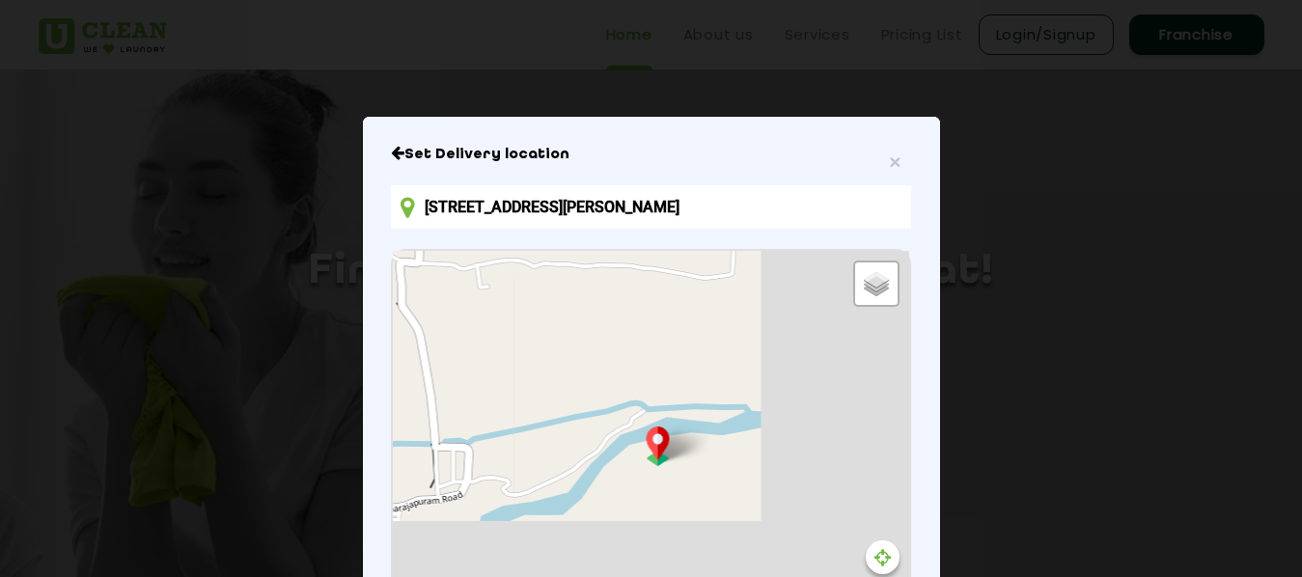
click at [405, 251] on div "Default Satellite + − Leaflet | © OpenStreetMap contributors" at bounding box center [650, 465] width 515 height 429
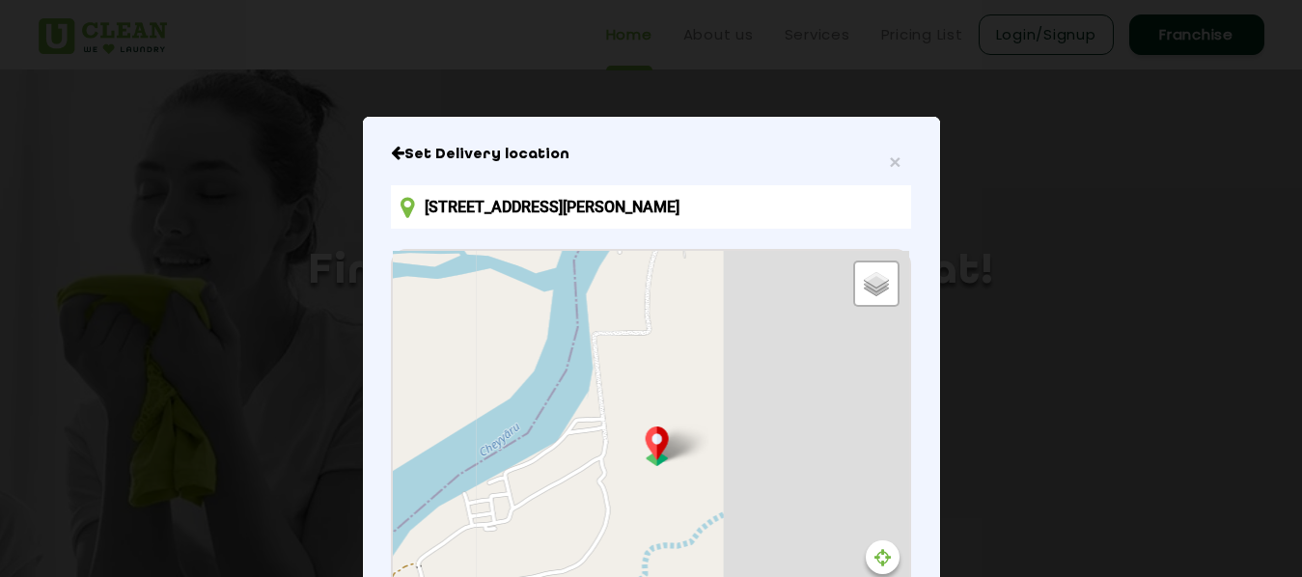
click at [411, 253] on div "Default Satellite + − Leaflet | © OpenStreetMap contributors" at bounding box center [650, 465] width 515 height 429
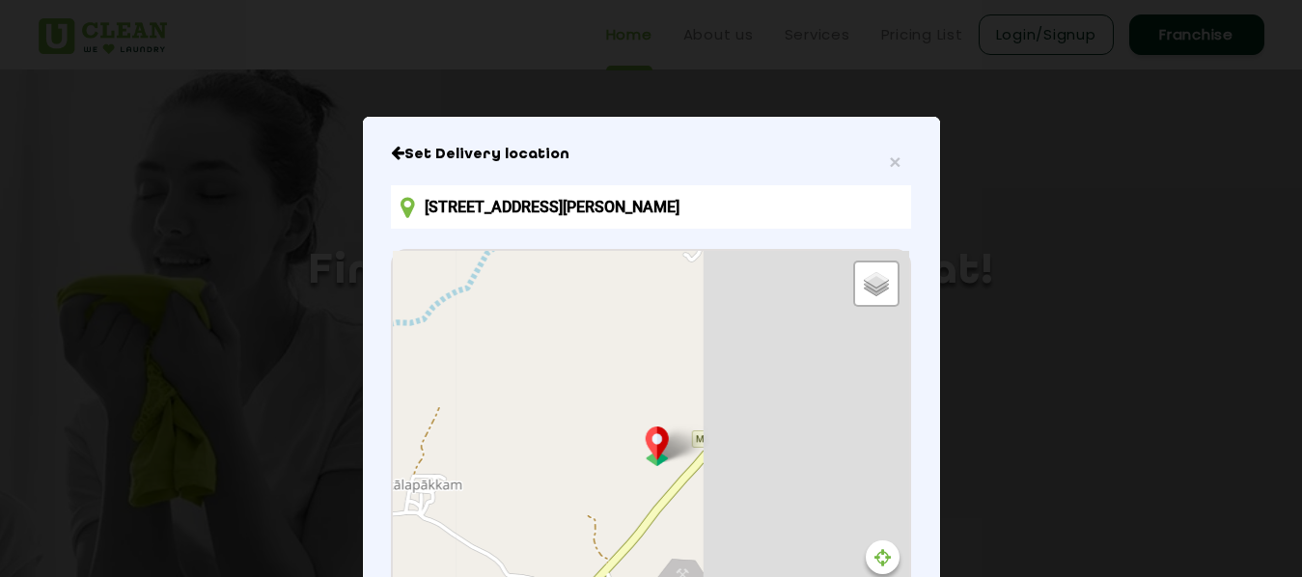
click at [451, 251] on div "Default Satellite + − Leaflet | © OpenStreetMap contributors" at bounding box center [650, 465] width 515 height 429
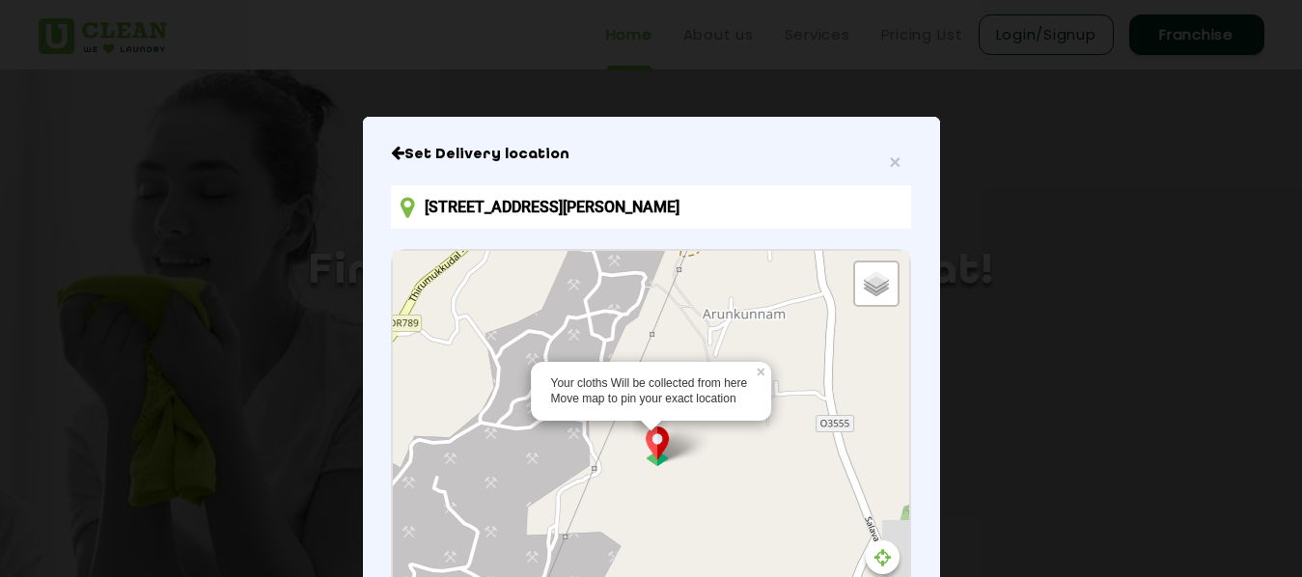
click at [393, 346] on div "Your cloths Will be collected from here Move map to pin your exact location × D…" at bounding box center [650, 465] width 515 height 429
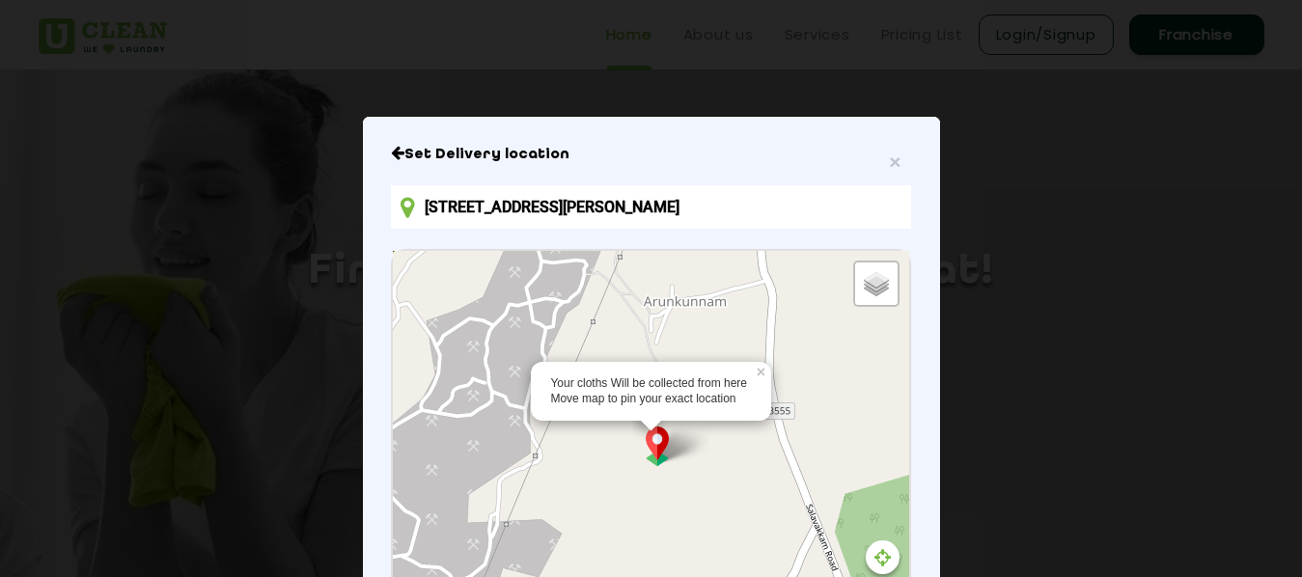
click at [393, 297] on div "Your cloths Will be collected from here Move map to pin your exact location × D…" at bounding box center [650, 465] width 515 height 429
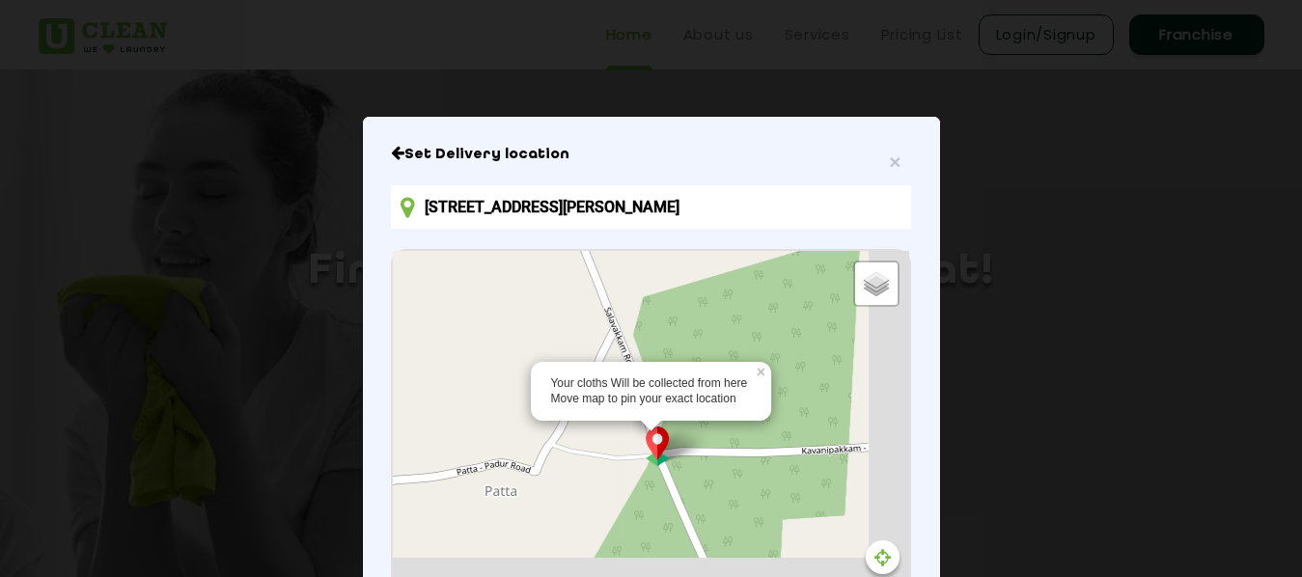
click at [436, 226] on div "Set Delivery location [STREET_ADDRESS][PERSON_NAME] Your cloths Will be collect…" at bounding box center [650, 480] width 519 height 670
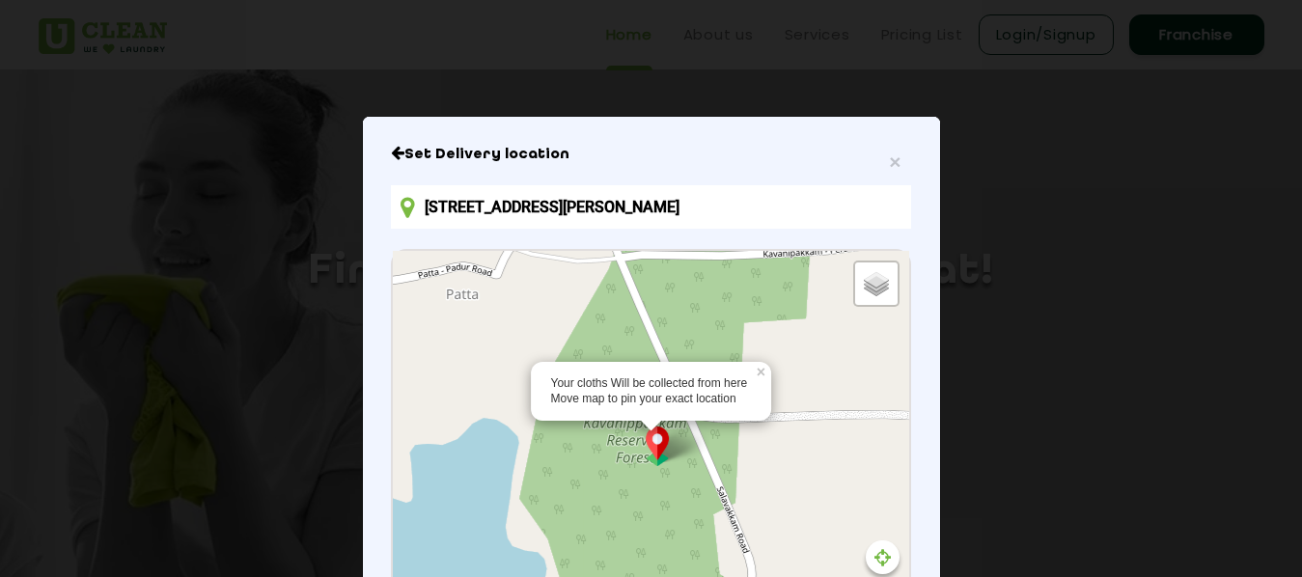
click at [641, 301] on div "Your cloths Will be collected from here Move map to pin your exact location × D…" at bounding box center [650, 465] width 515 height 429
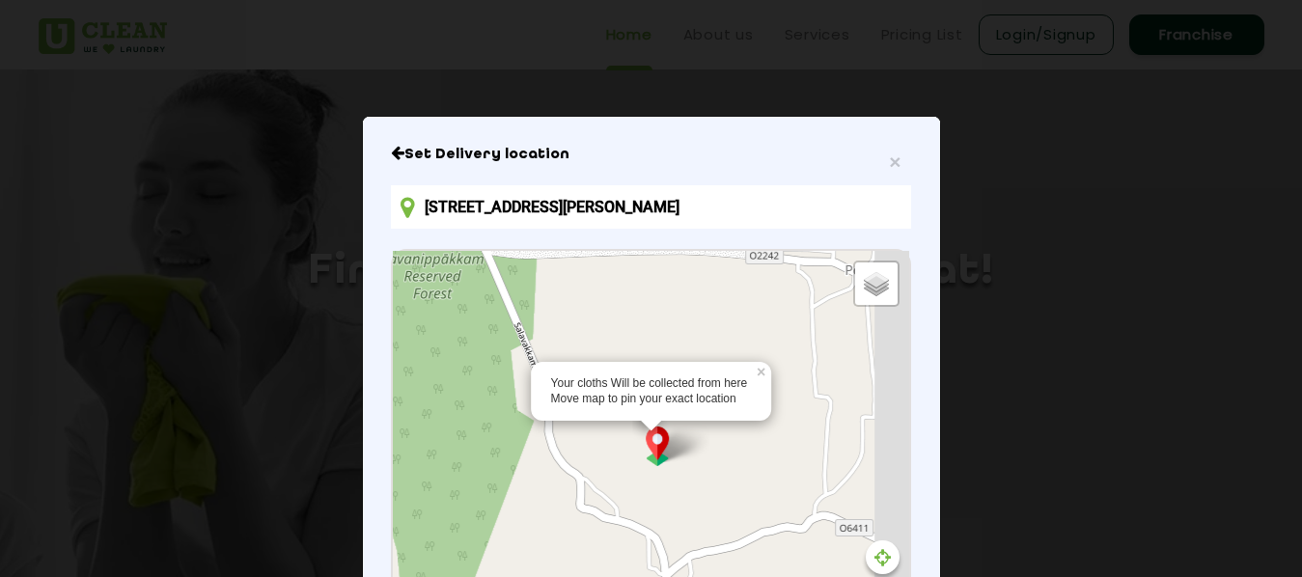
click at [530, 318] on div "Your cloths Will be collected from here Move map to pin your exact location × D…" at bounding box center [650, 465] width 515 height 429
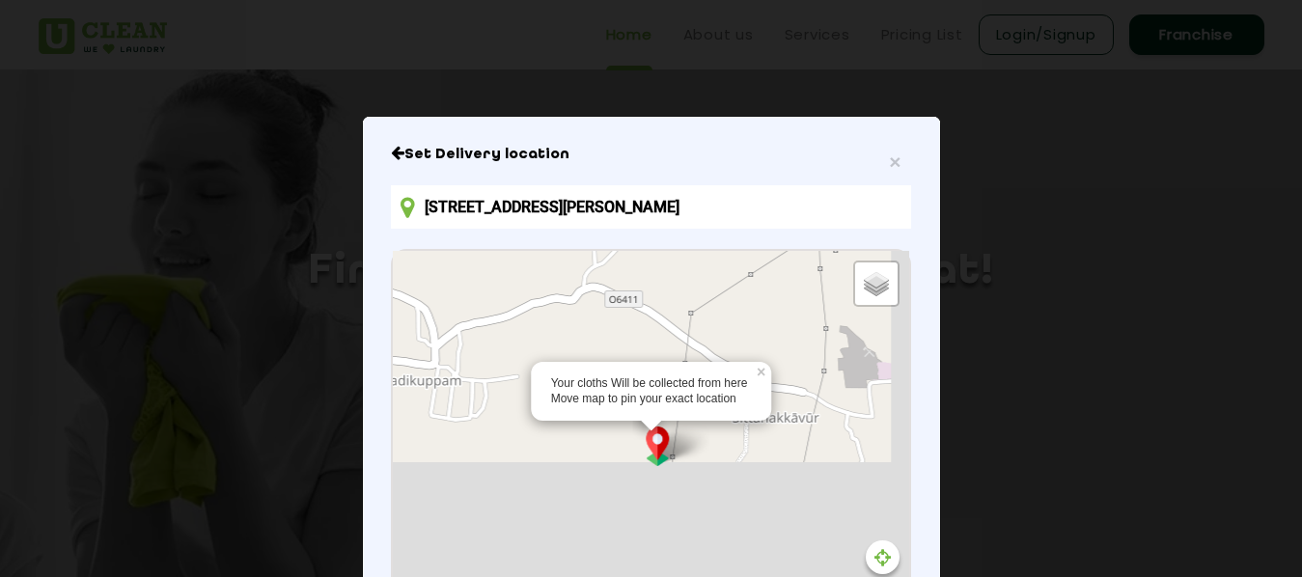
click at [449, 251] on div "Your cloths Will be collected from here Move map to pin your exact location × D…" at bounding box center [650, 465] width 515 height 429
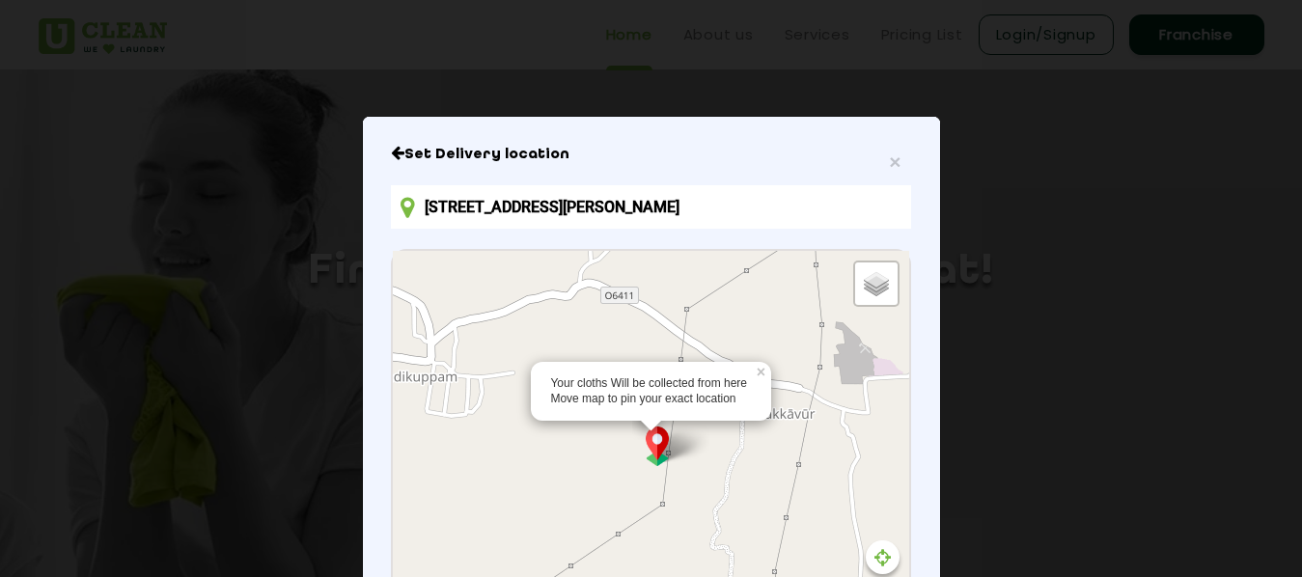
click at [566, 251] on div "Your cloths Will be collected from here Move map to pin your exact location × D…" at bounding box center [650, 465] width 515 height 429
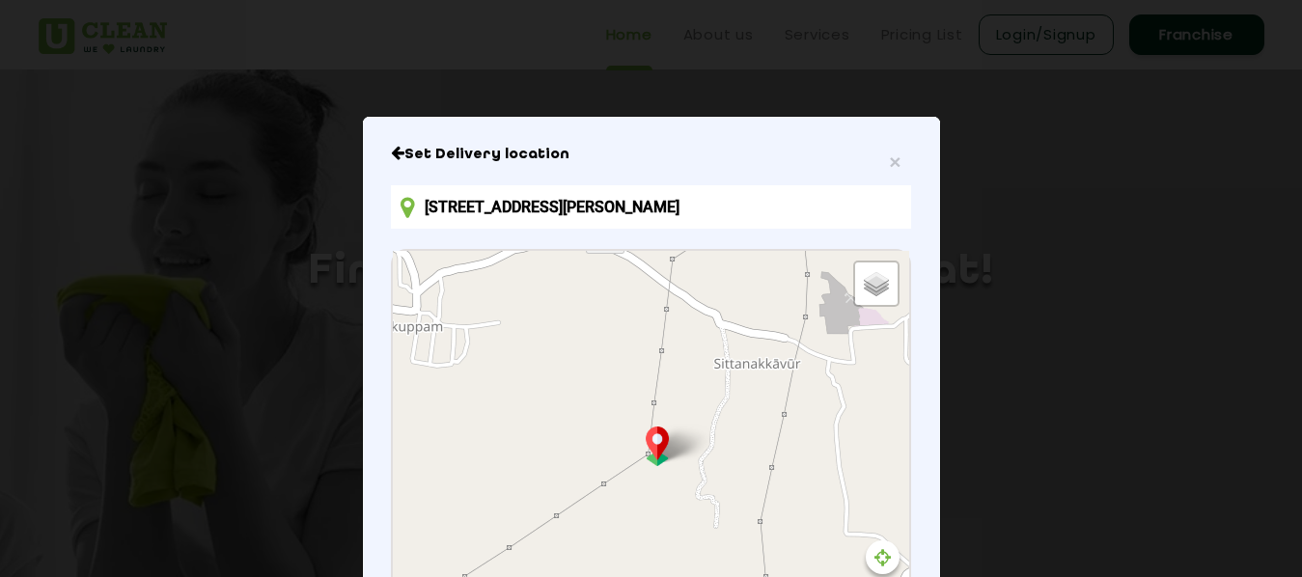
click at [606, 264] on div "Default Satellite + − Leaflet | © OpenStreetMap contributors" at bounding box center [650, 465] width 515 height 429
click at [658, 305] on div "Default Satellite + − Leaflet | © OpenStreetMap contributors" at bounding box center [650, 465] width 515 height 429
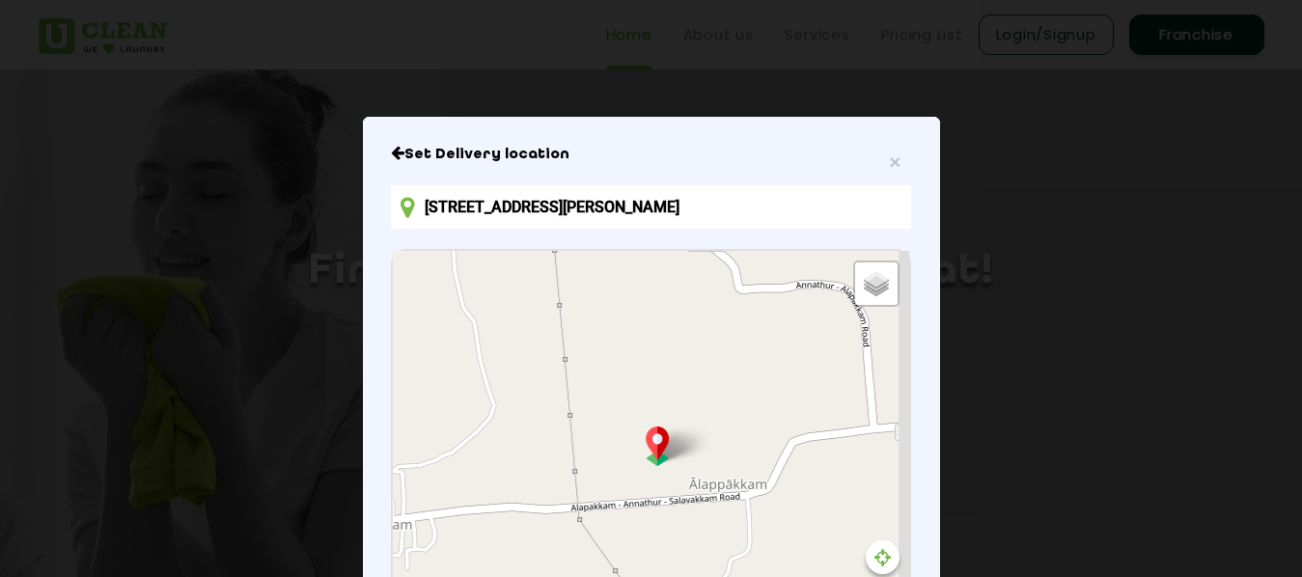
click at [585, 251] on div "Default Satellite + − Leaflet | © OpenStreetMap contributors" at bounding box center [650, 465] width 515 height 429
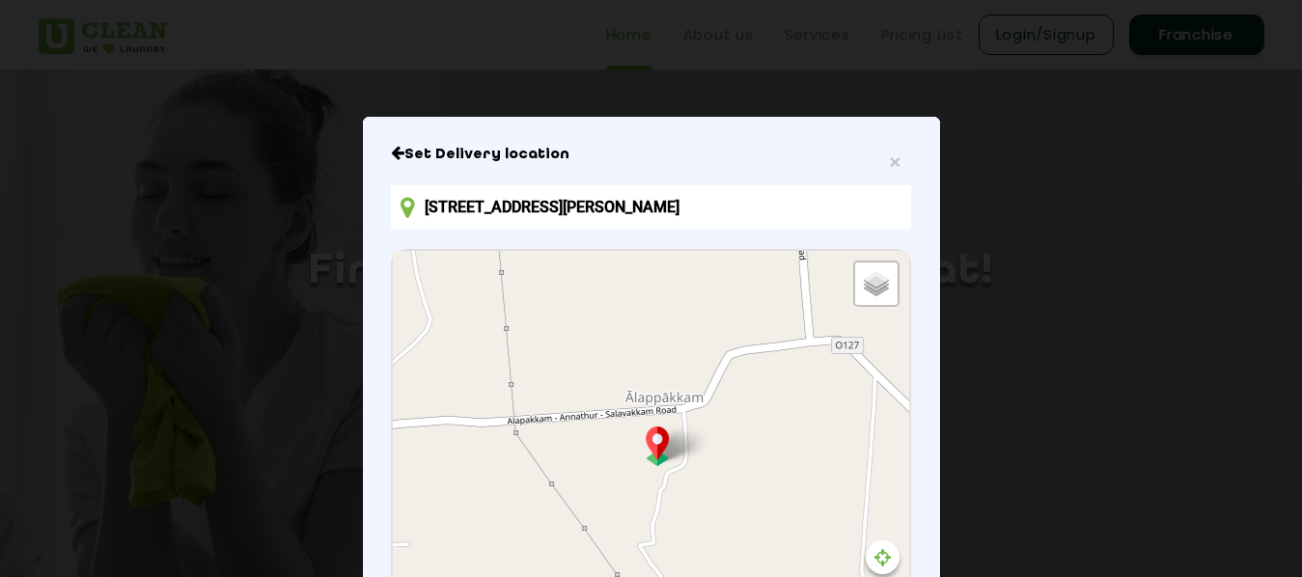
click at [649, 371] on div "Default Satellite + − Leaflet | © OpenStreetMap contributors" at bounding box center [650, 465] width 515 height 429
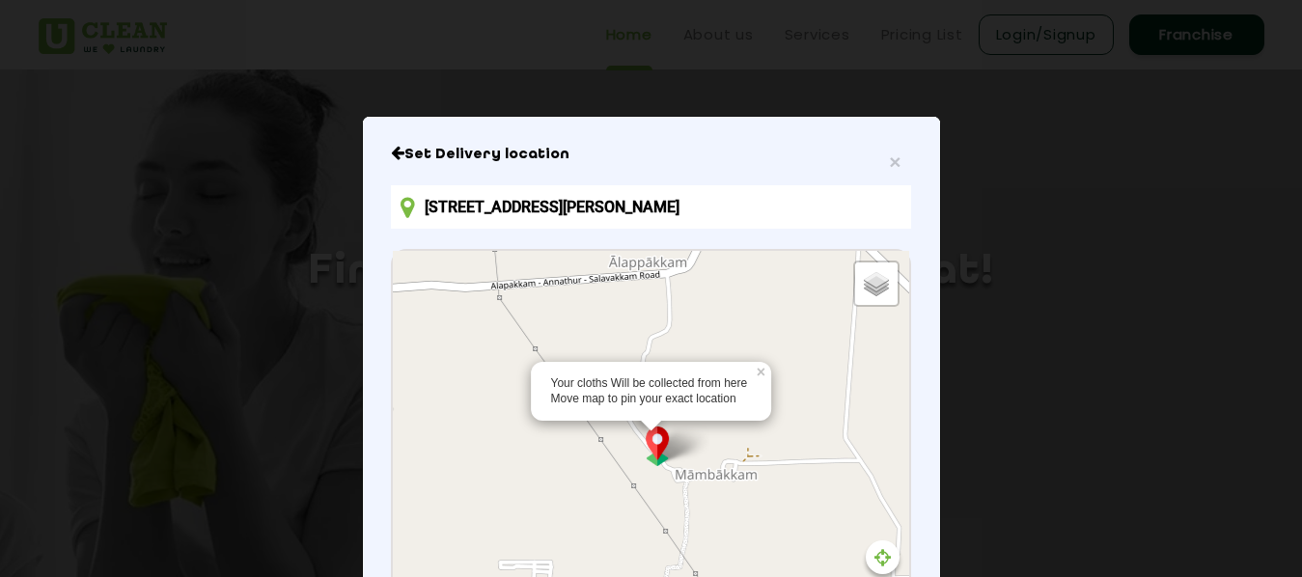
click at [537, 331] on div "Your cloths Will be collected from here Move map to pin your exact location × D…" at bounding box center [650, 465] width 515 height 429
click at [688, 365] on div "Your cloths Will be collected from here Move map to pin your exact location × D…" at bounding box center [650, 465] width 515 height 429
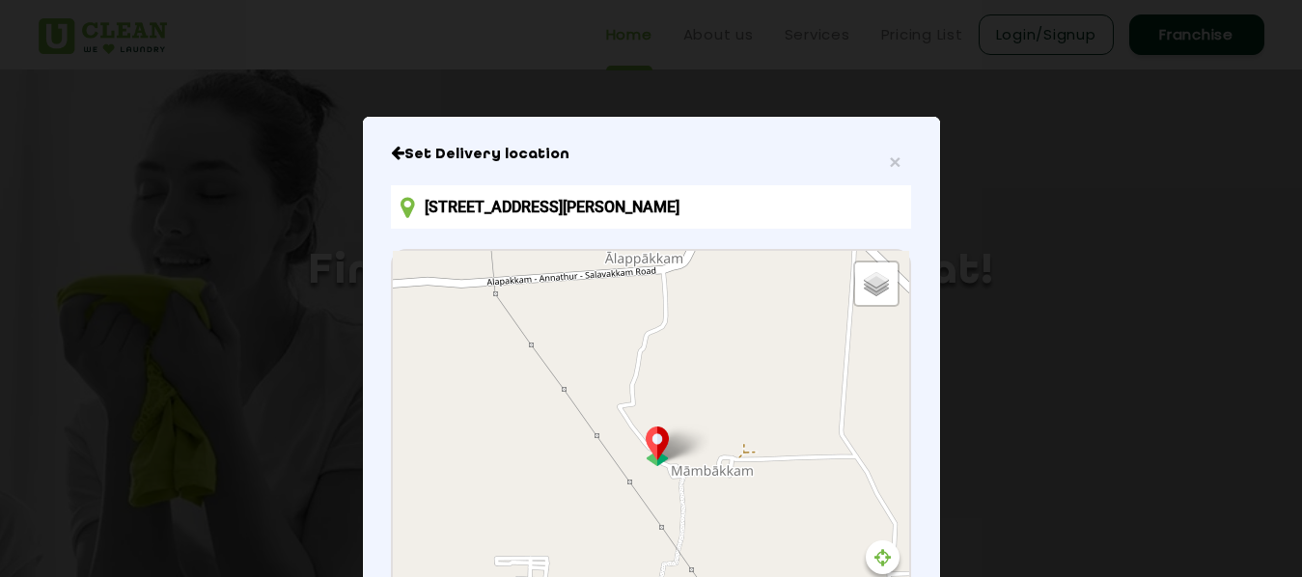
click at [649, 251] on div "Default Satellite + − Leaflet | © OpenStreetMap contributors" at bounding box center [650, 465] width 515 height 429
click at [671, 297] on div "Default Satellite + − Leaflet | © OpenStreetMap contributors" at bounding box center [650, 465] width 515 height 429
click at [612, 386] on div "Default Satellite + − Leaflet | © OpenStreetMap contributors" at bounding box center [650, 465] width 515 height 429
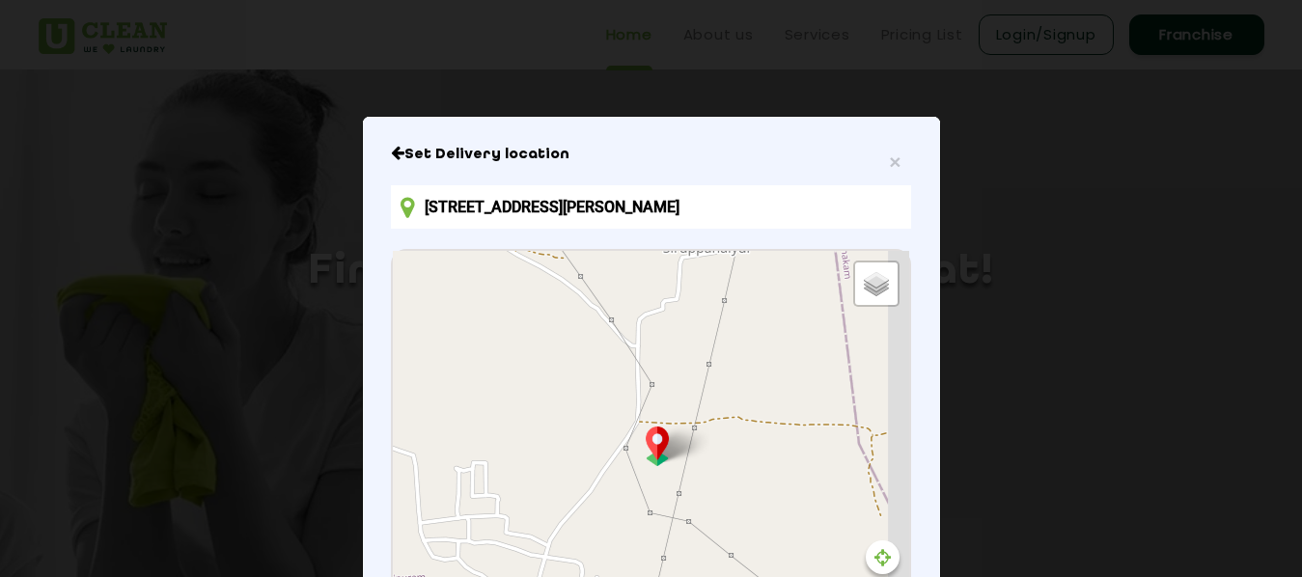
click at [565, 344] on div "Default Satellite + − Leaflet | © OpenStreetMap contributors" at bounding box center [650, 465] width 515 height 429
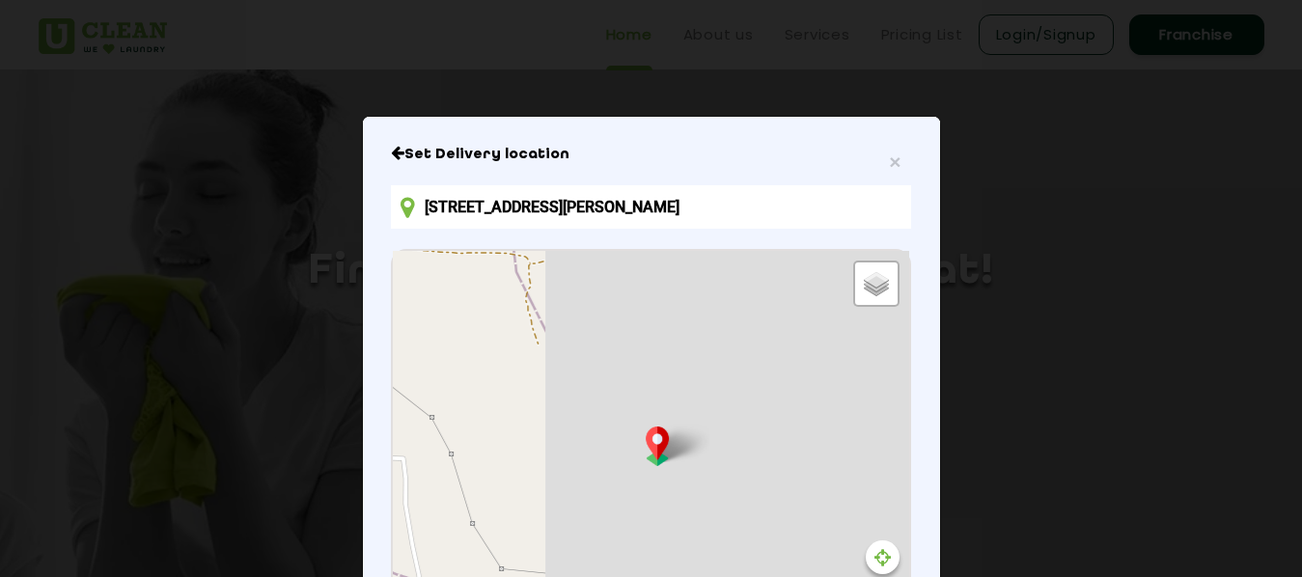
click at [570, 398] on div "Default Satellite + − Leaflet | © OpenStreetMap contributors" at bounding box center [650, 465] width 515 height 429
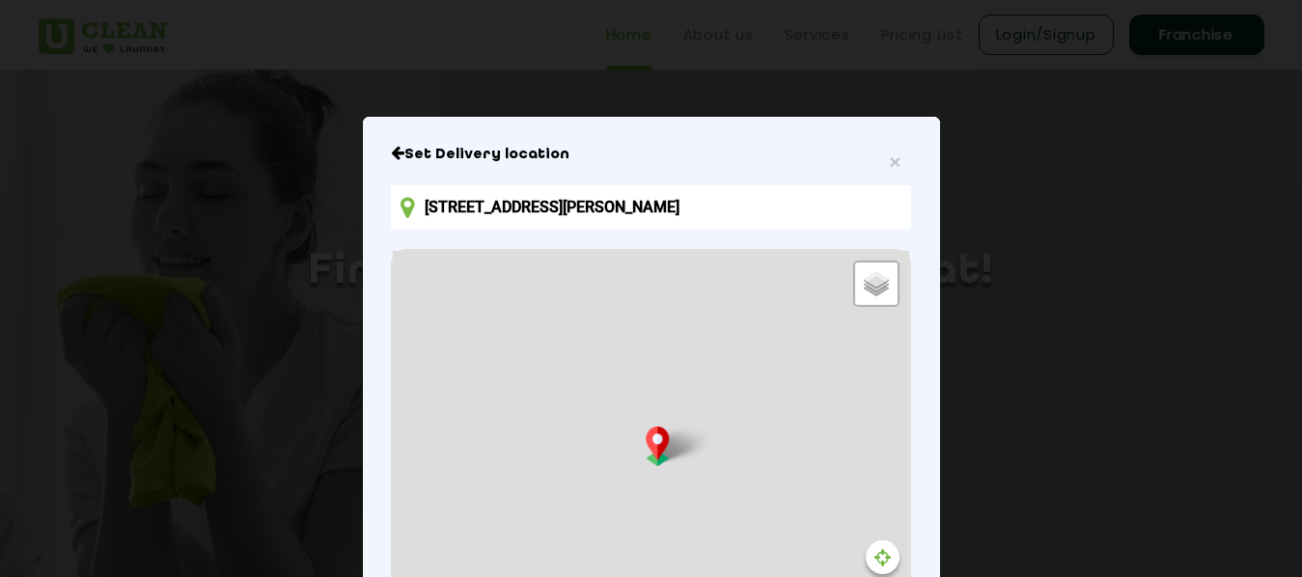
click at [515, 339] on div "Default Satellite + − Leaflet | © OpenStreetMap contributors" at bounding box center [650, 465] width 515 height 429
click at [521, 345] on div "Default Satellite + − Leaflet | © OpenStreetMap contributors" at bounding box center [650, 465] width 515 height 429
click at [586, 314] on div "Default Satellite + − Leaflet | © OpenStreetMap contributors" at bounding box center [650, 465] width 515 height 429
click at [636, 381] on div "Default Satellite + − Leaflet | © OpenStreetMap contributors" at bounding box center [650, 465] width 515 height 429
click at [654, 516] on div "Default Satellite + − Leaflet | © OpenStreetMap contributors" at bounding box center [650, 465] width 515 height 429
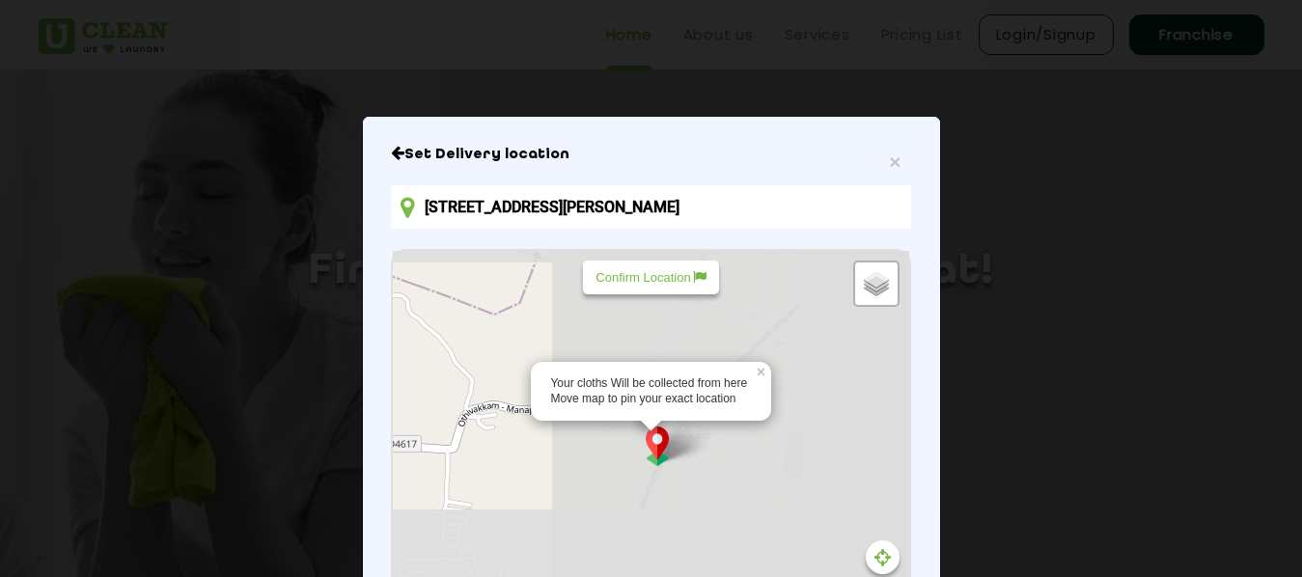
click at [707, 478] on div "Your cloths Will be collected from here Move map to pin your exact location × D…" at bounding box center [650, 465] width 515 height 429
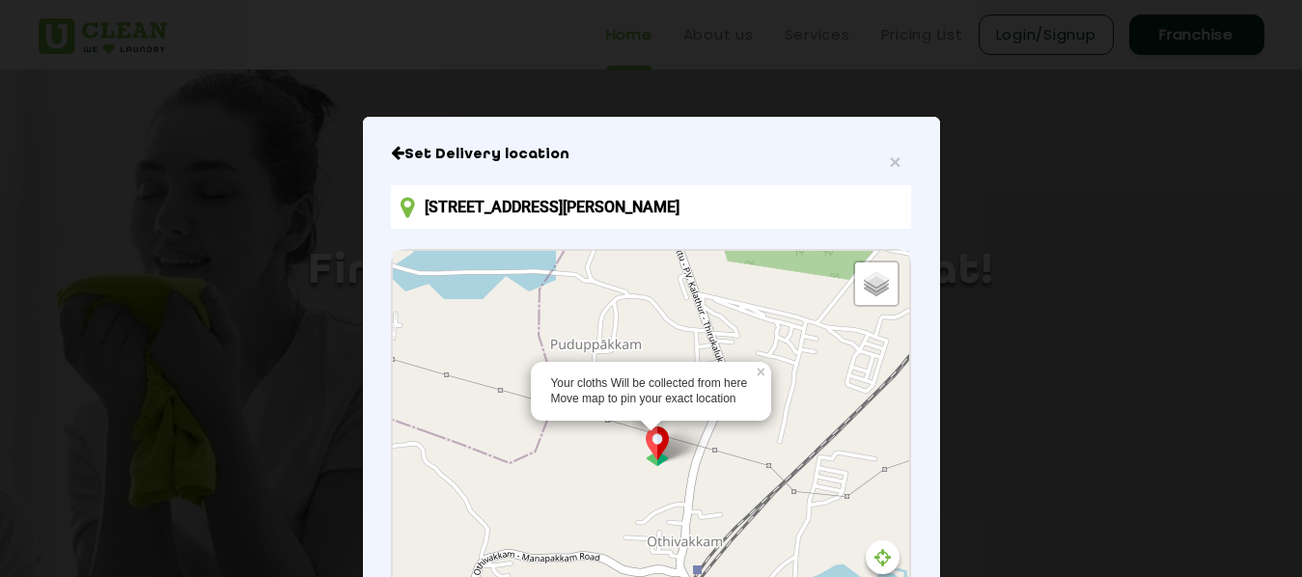
click at [835, 488] on div "Your cloths Will be collected from here Move map to pin your exact location × D…" at bounding box center [650, 465] width 515 height 429
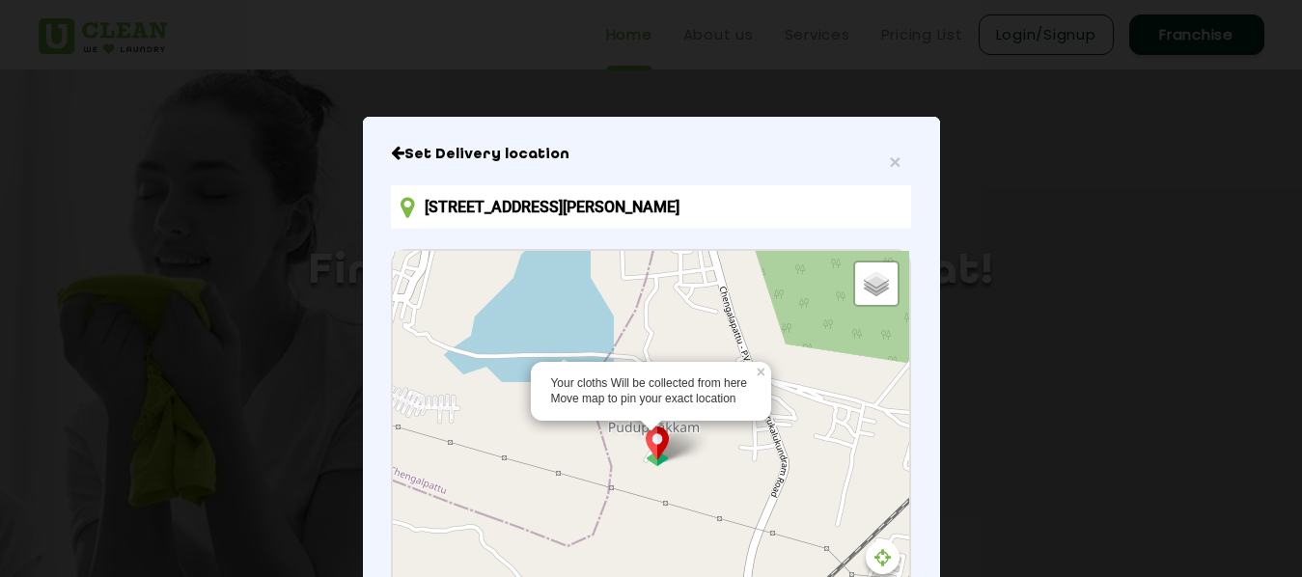
click at [840, 507] on div "Your cloths Will be collected from here Move map to pin your exact location × D…" at bounding box center [650, 465] width 515 height 429
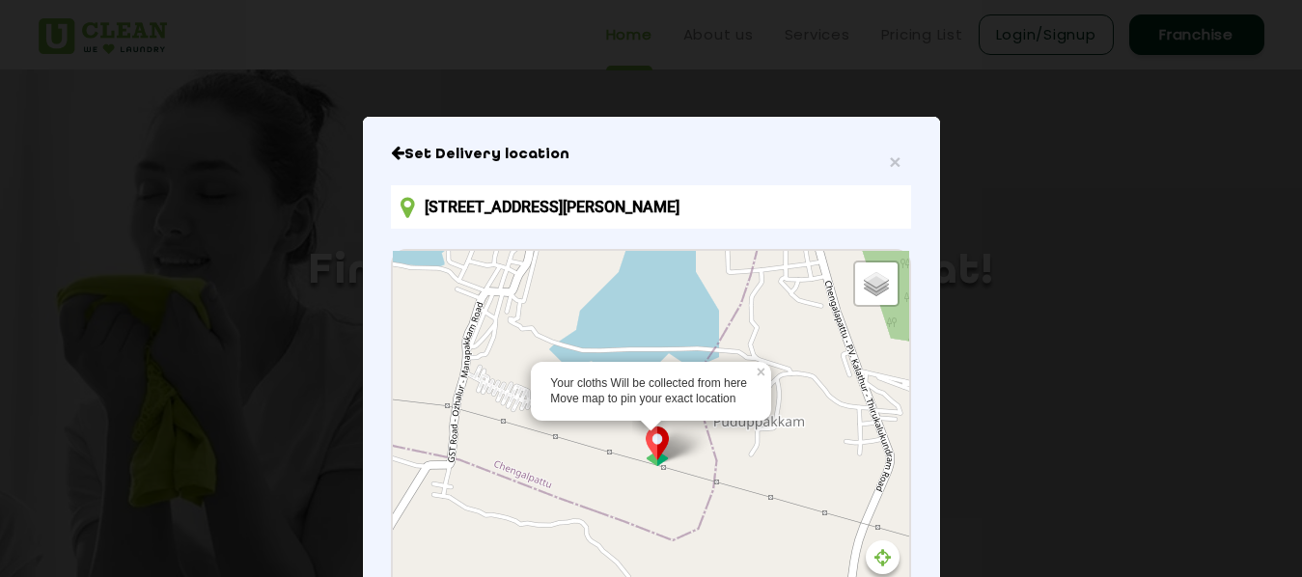
click at [865, 438] on div "Your cloths Will be collected from here Move map to pin your exact location × D…" at bounding box center [650, 465] width 515 height 429
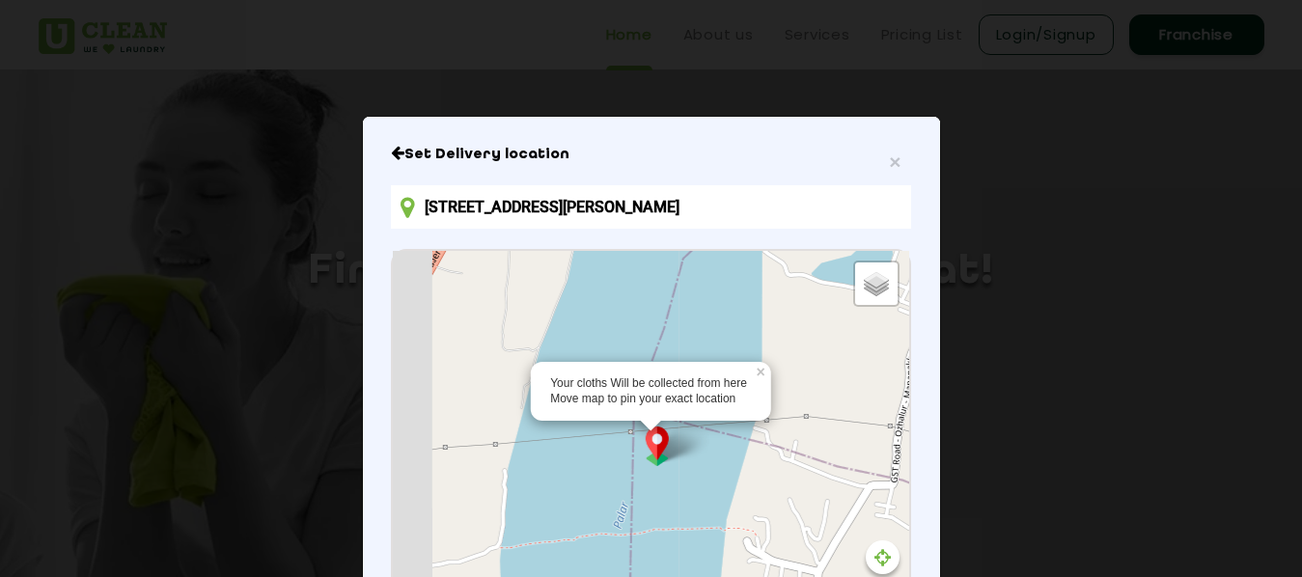
click at [908, 509] on div "Your cloths Will be collected from here Move map to pin your exact location × D…" at bounding box center [650, 465] width 515 height 429
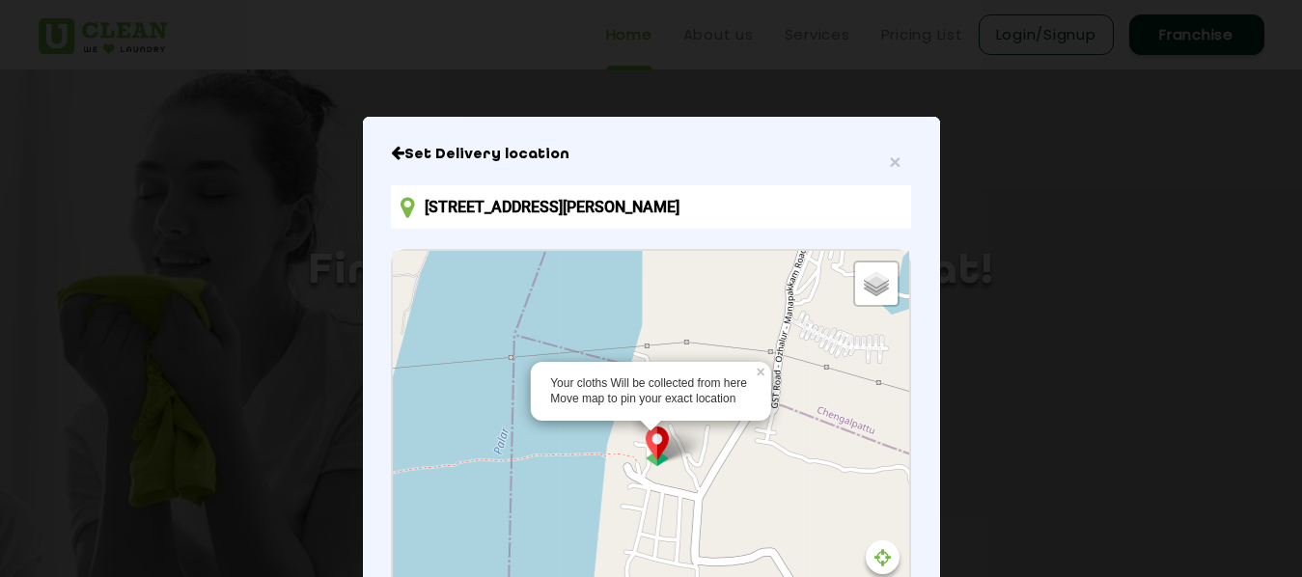
click at [664, 398] on div "Your cloths Will be collected from here Move map to pin your exact location × D…" at bounding box center [650, 465] width 515 height 429
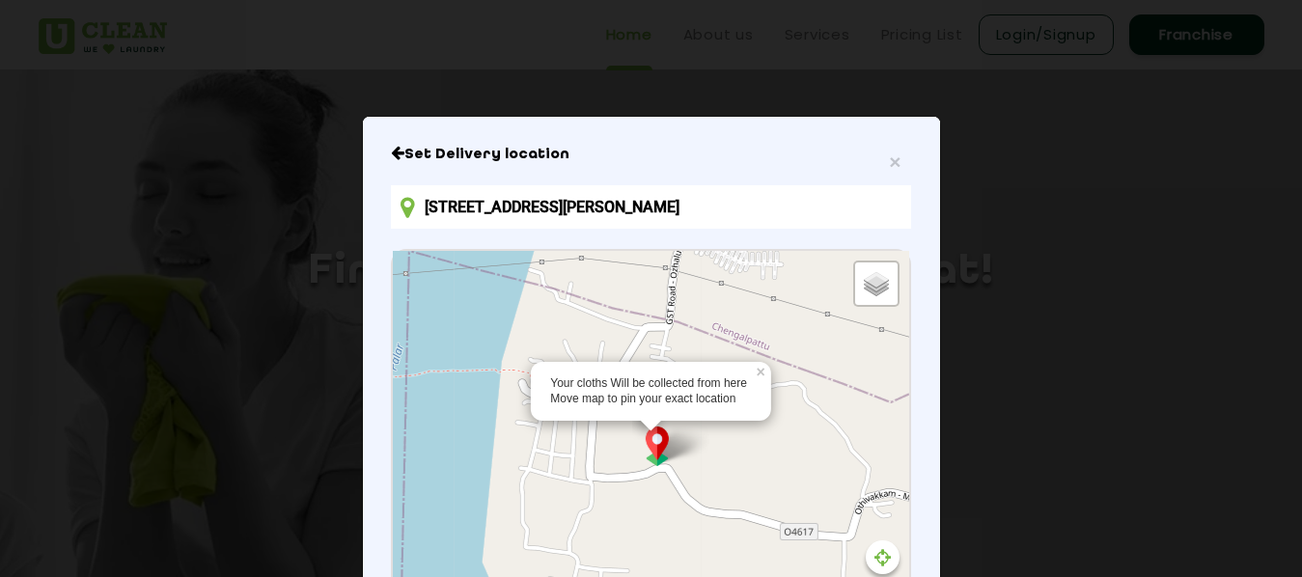
click at [632, 359] on div "Your cloths Will be collected from here Move map to pin your exact location × D…" at bounding box center [650, 465] width 515 height 429
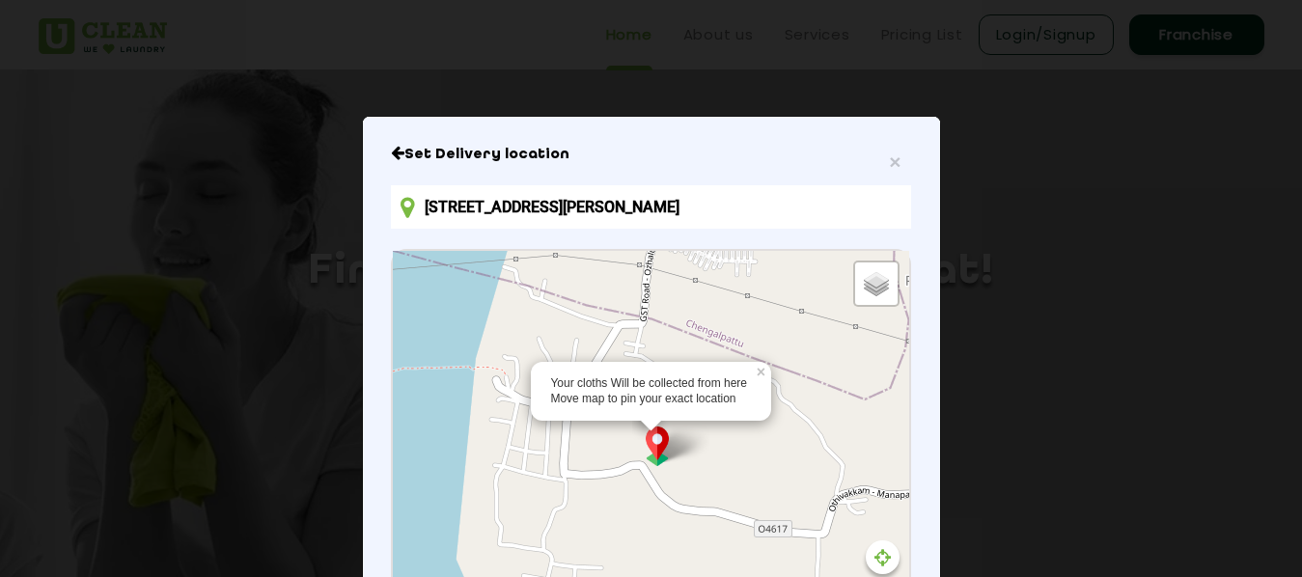
click at [784, 590] on div "Your cloths Will be collected from here Move map to pin your exact location × D…" at bounding box center [650, 465] width 515 height 429
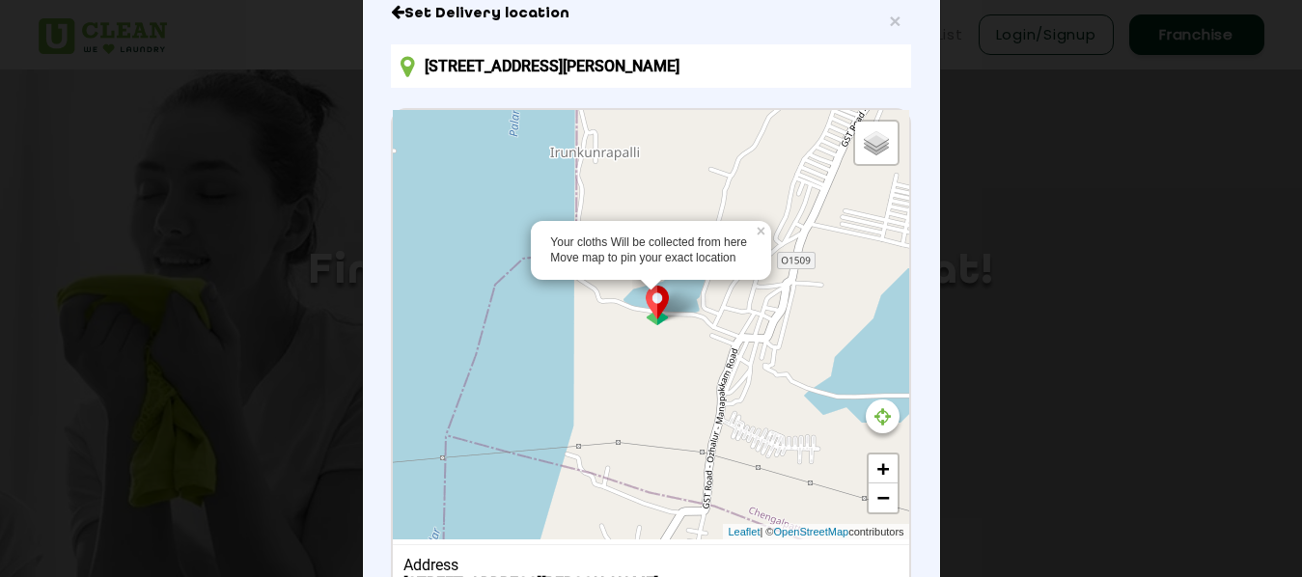
scroll to position [316, 0]
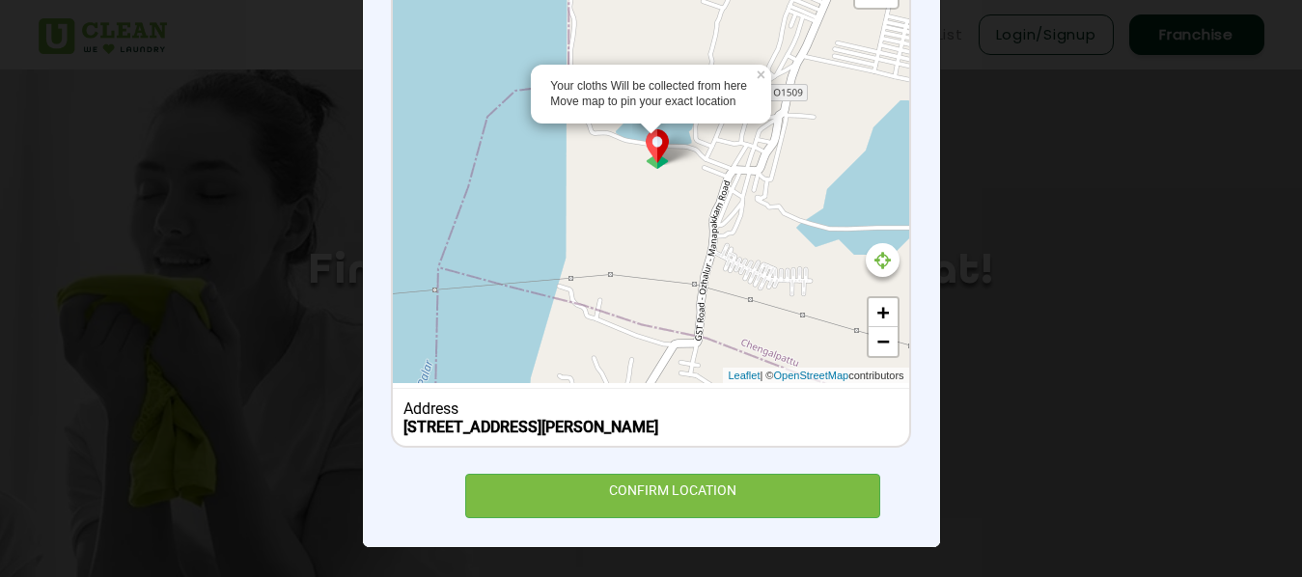
click at [680, 383] on div "Your cloths Will be collected from here Move map to pin your exact location × D…" at bounding box center [650, 168] width 515 height 429
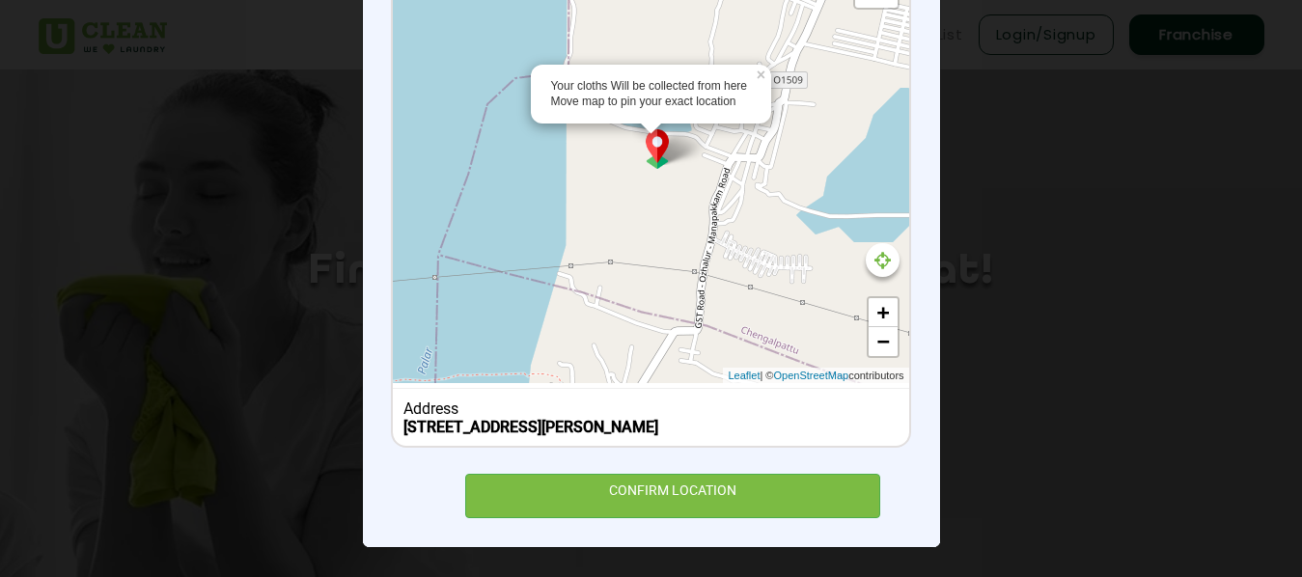
click at [633, 383] on div "Your cloths Will be collected from here Move map to pin your exact location × D…" at bounding box center [650, 168] width 515 height 429
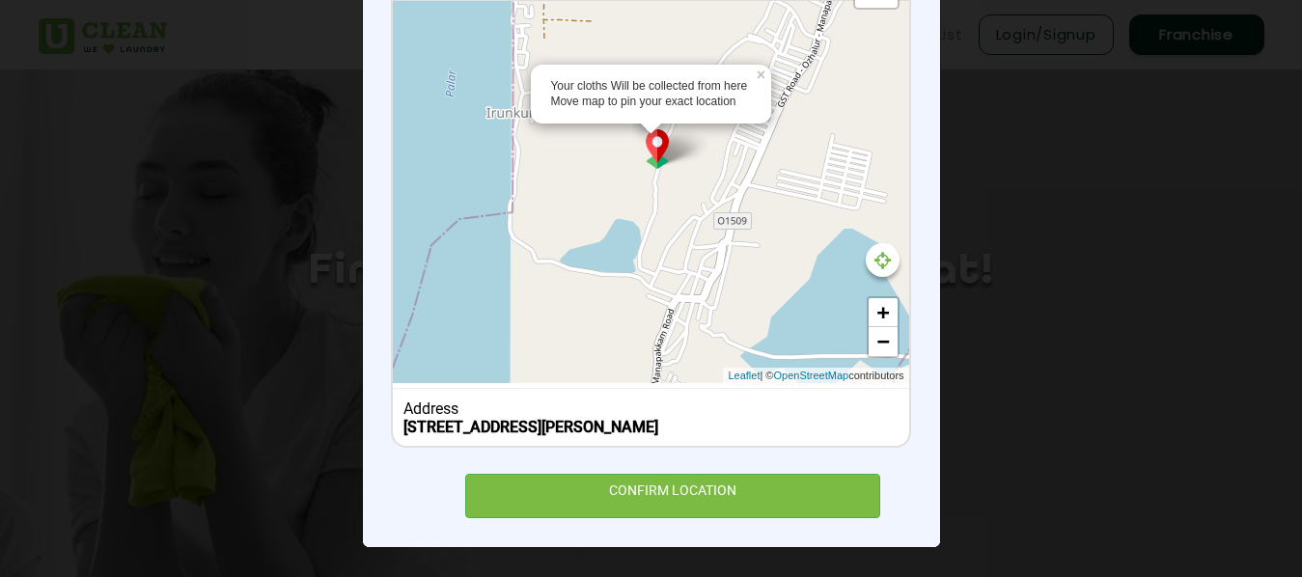
click at [630, 302] on div "Your cloths Will be collected from here Move map to pin your exact location × D…" at bounding box center [650, 168] width 515 height 429
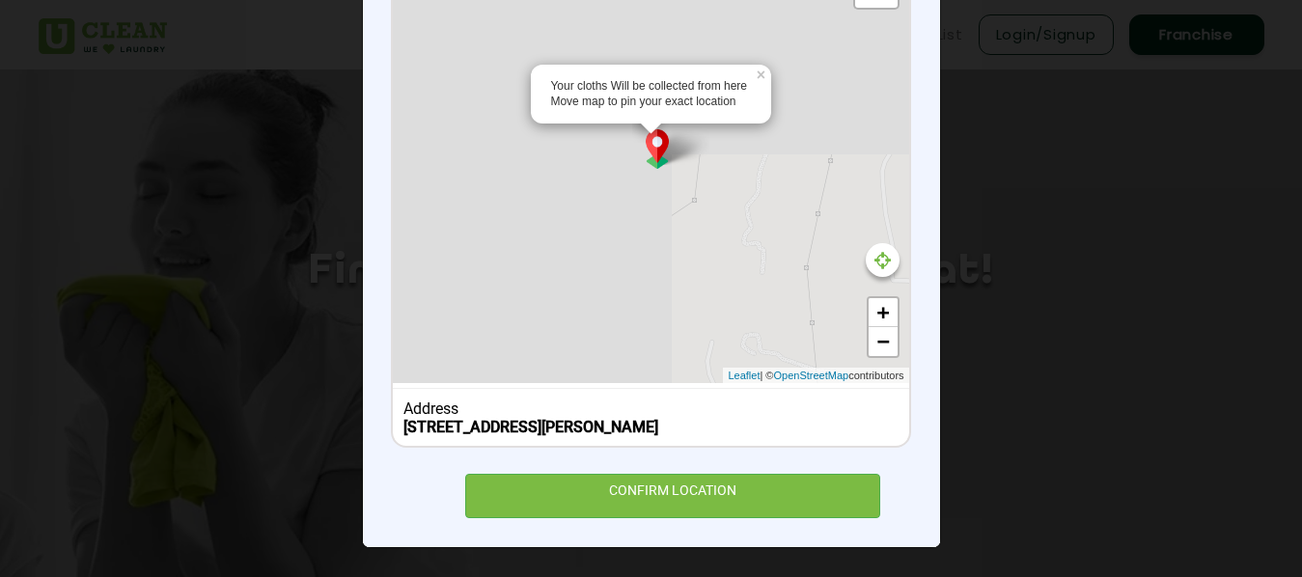
click at [539, 238] on div "Your cloths Will be collected from here Move map to pin your exact location × D…" at bounding box center [650, 168] width 515 height 429
